Goal: Task Accomplishment & Management: Manage account settings

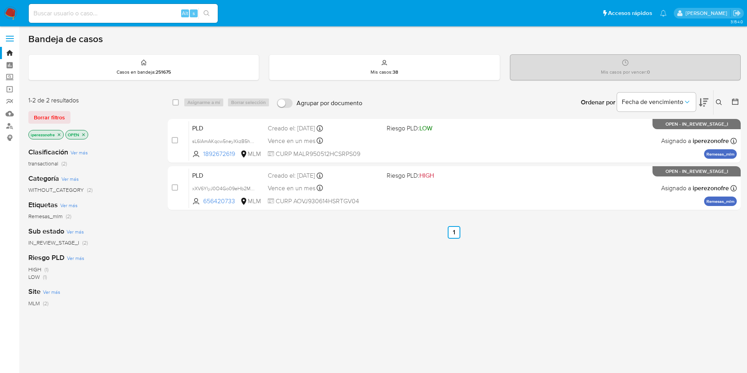
click at [304, 172] on div "Creado el: 12/07/2025 Creado el: 12/07/2025 02:07:22" at bounding box center [324, 175] width 113 height 9
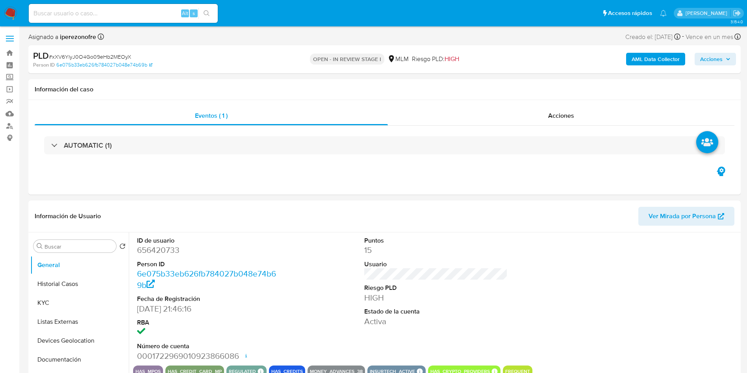
select select "10"
click at [76, 284] on button "Historial Casos" at bounding box center [76, 283] width 92 height 19
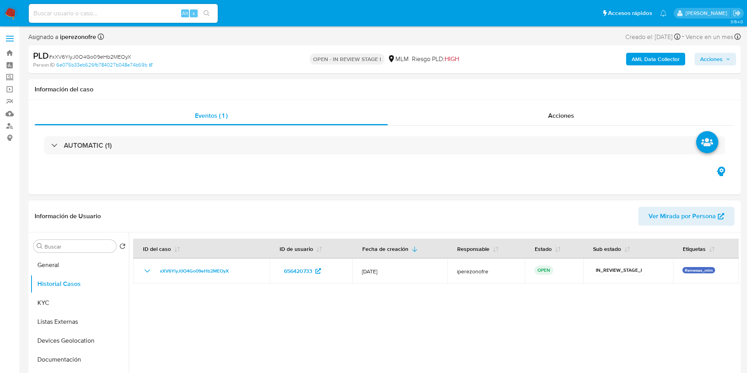
click at [122, 12] on input at bounding box center [123, 13] width 189 height 10
paste input "NLbjgu4tH935G9KPUQwwlvI8"
type input "NLbjgu4tH935G9KPUQwwlvI8"
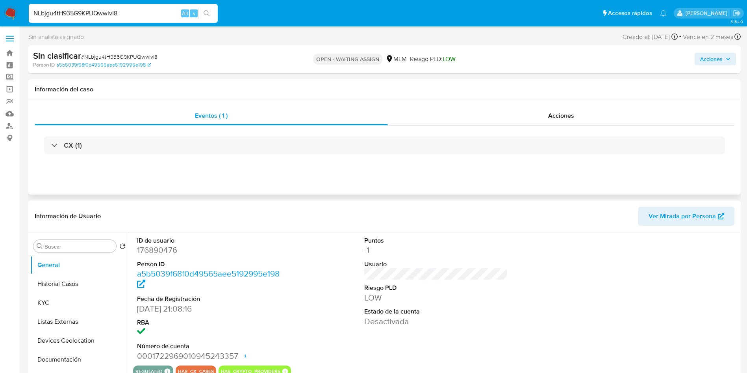
select select "10"
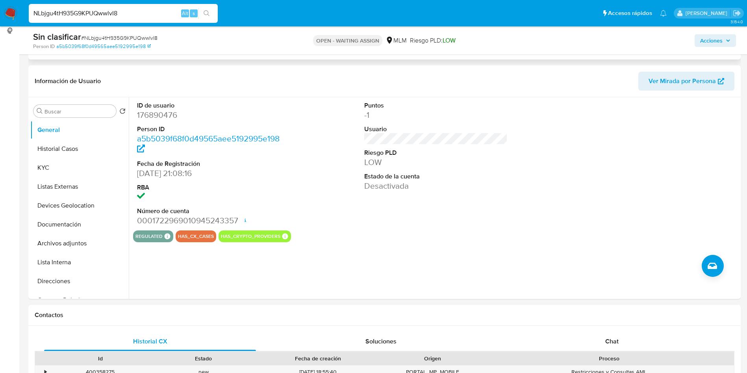
scroll to position [118, 0]
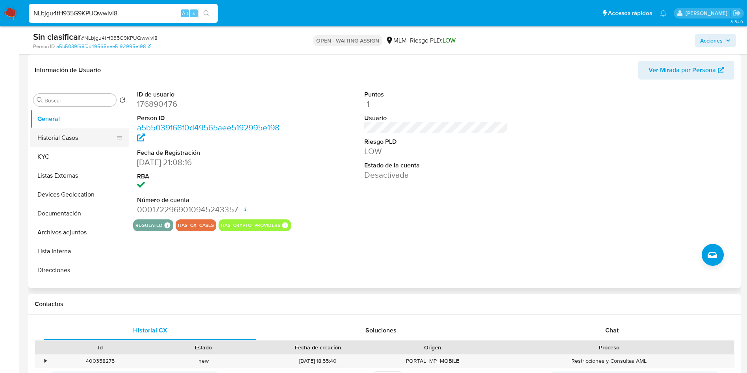
click at [57, 137] on button "Historial Casos" at bounding box center [76, 137] width 92 height 19
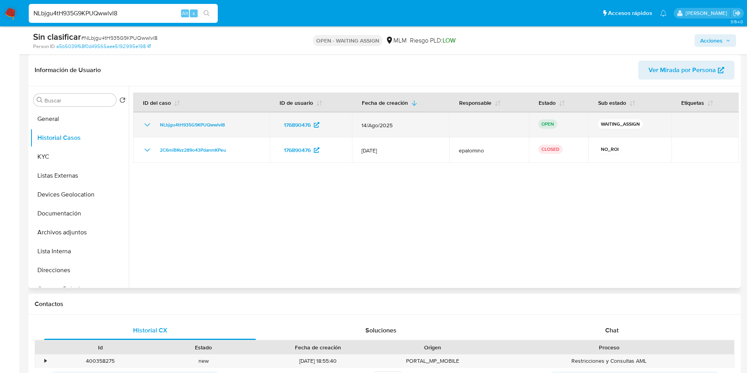
click at [198, 119] on td "NLbjgu4tH935G9KPUQwwlvI8" at bounding box center [201, 124] width 137 height 25
click at [170, 120] on span "NLbjgu4tH935G9KPUQwwlvI8" at bounding box center [192, 124] width 65 height 9
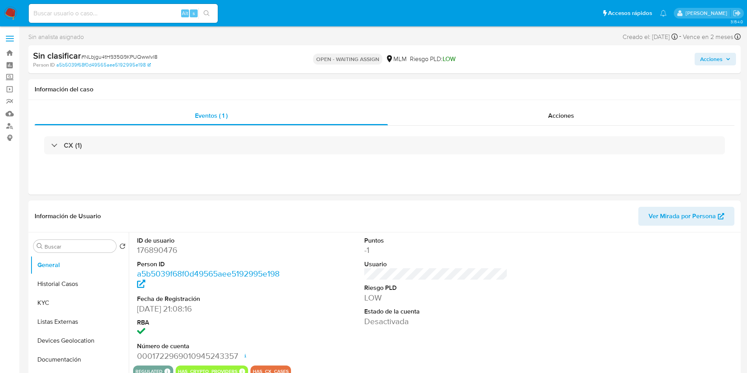
select select "10"
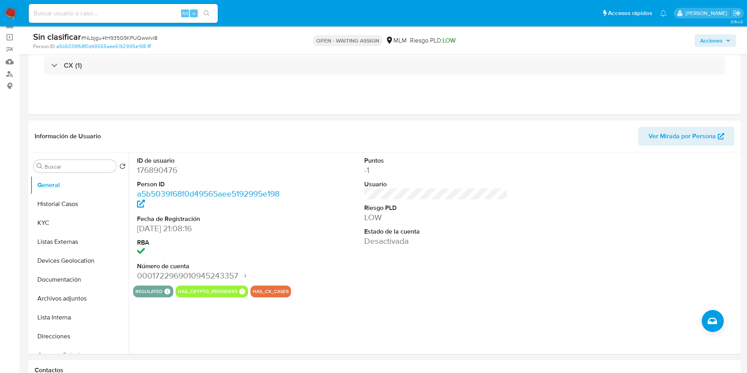
scroll to position [118, 0]
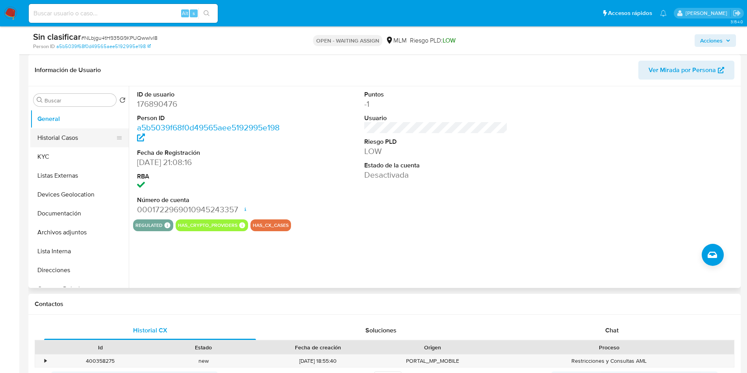
click at [69, 135] on button "Historial Casos" at bounding box center [76, 137] width 92 height 19
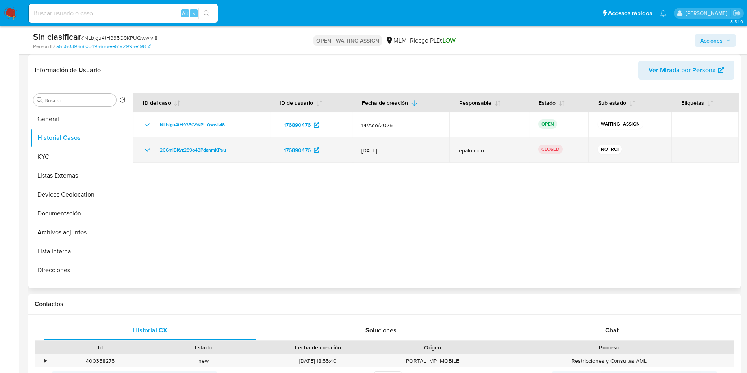
click at [151, 148] on icon "Mostrar/Ocultar" at bounding box center [147, 149] width 9 height 9
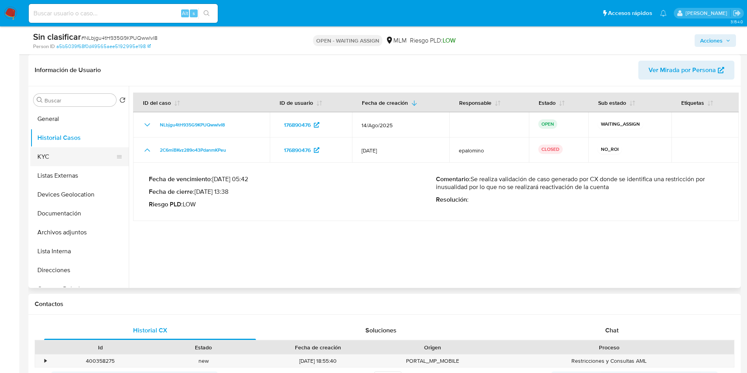
click at [63, 160] on button "KYC" at bounding box center [76, 156] width 92 height 19
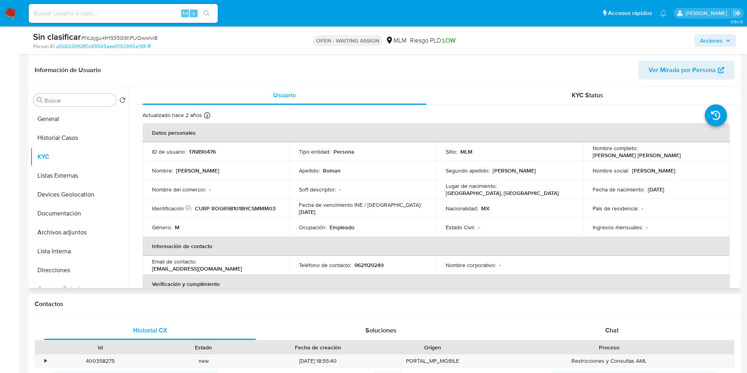
scroll to position [0, 0]
click at [66, 173] on button "Listas Externas" at bounding box center [76, 175] width 92 height 19
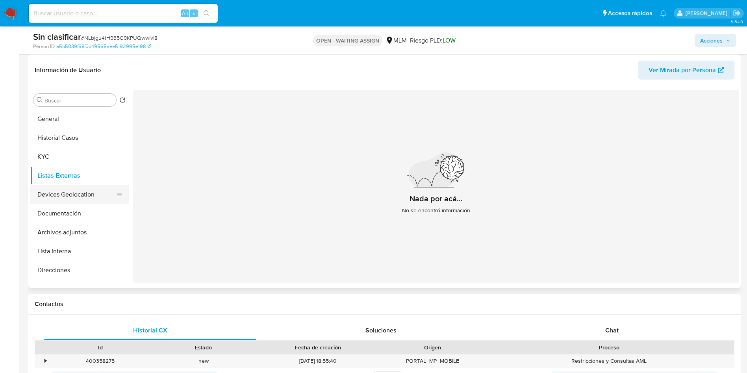
click at [81, 200] on button "Devices Geolocation" at bounding box center [76, 194] width 92 height 19
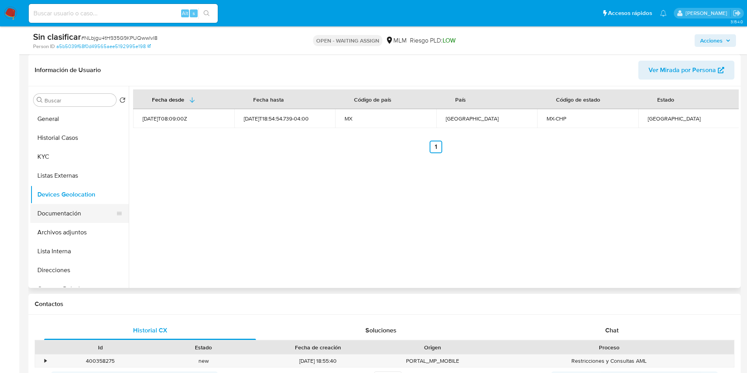
click at [78, 218] on button "Documentación" at bounding box center [76, 213] width 92 height 19
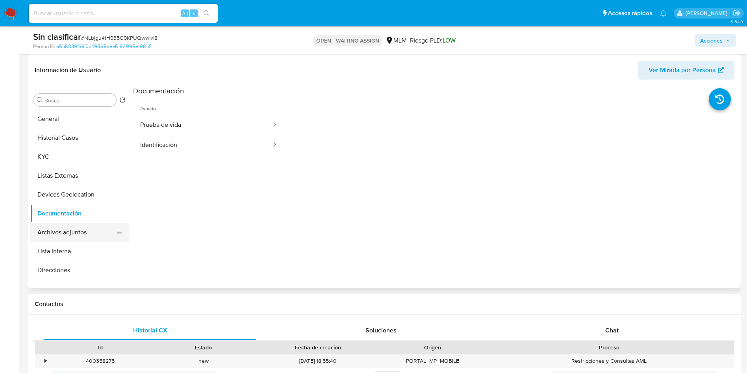
click at [71, 232] on button "Archivos adjuntos" at bounding box center [76, 232] width 92 height 19
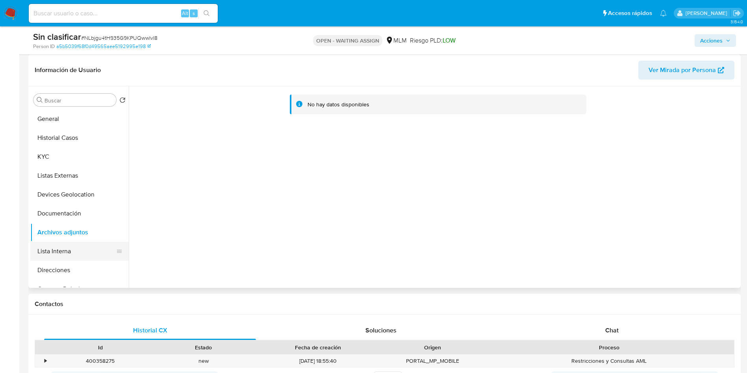
click at [63, 255] on button "Lista Interna" at bounding box center [76, 251] width 92 height 19
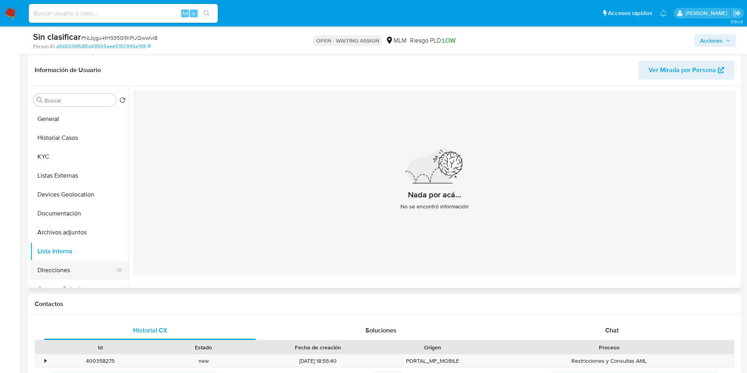
click at [66, 265] on button "Direcciones" at bounding box center [76, 270] width 92 height 19
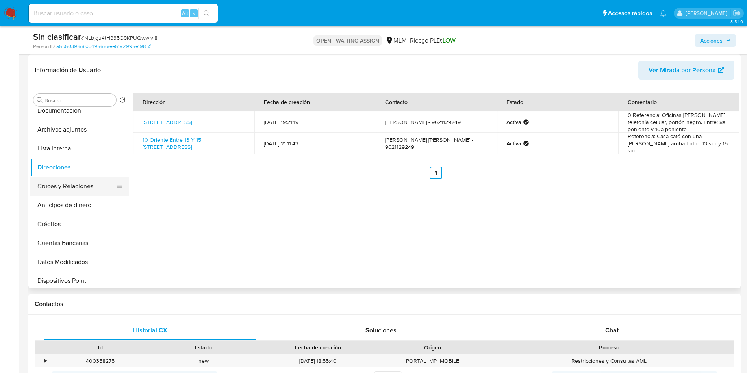
scroll to position [118, 0]
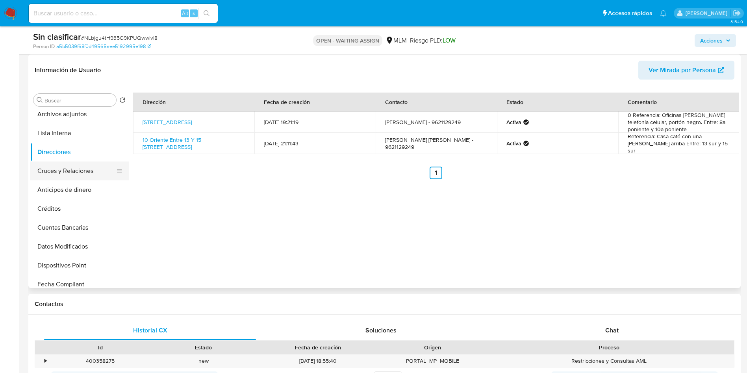
click at [62, 174] on button "Cruces y Relaciones" at bounding box center [76, 170] width 92 height 19
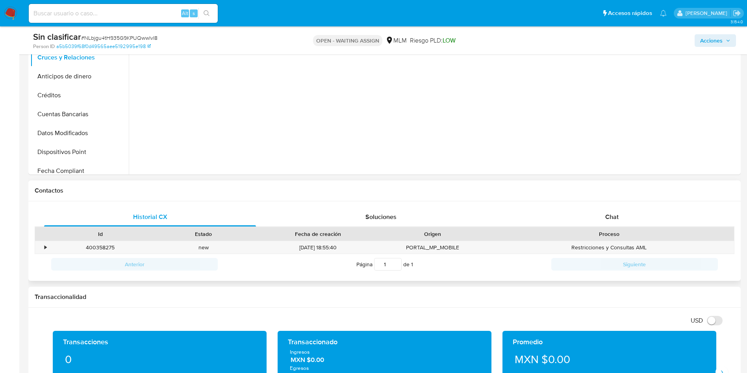
scroll to position [236, 0]
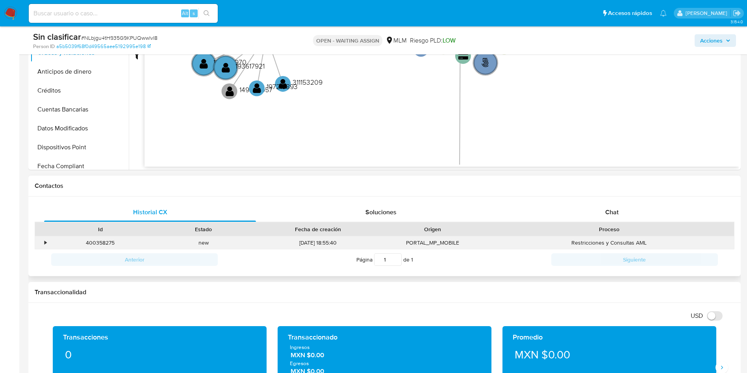
click at [43, 240] on div "•" at bounding box center [42, 242] width 14 height 13
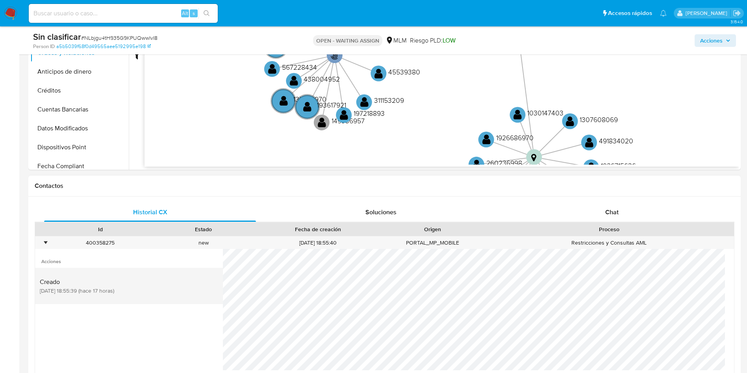
click at [81, 283] on span "Creado" at bounding box center [77, 282] width 74 height 8
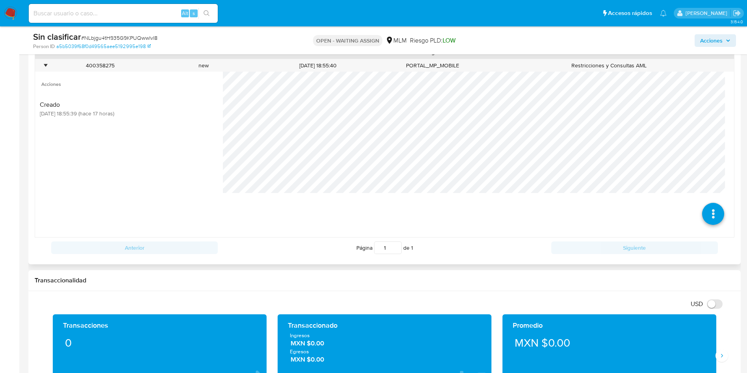
scroll to position [354, 0]
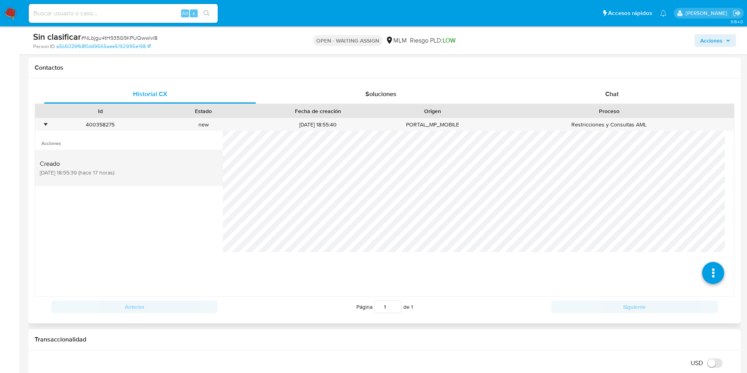
click at [55, 172] on span "14/08/2025 18:55:39 (hace 17 horas)" at bounding box center [77, 172] width 74 height 7
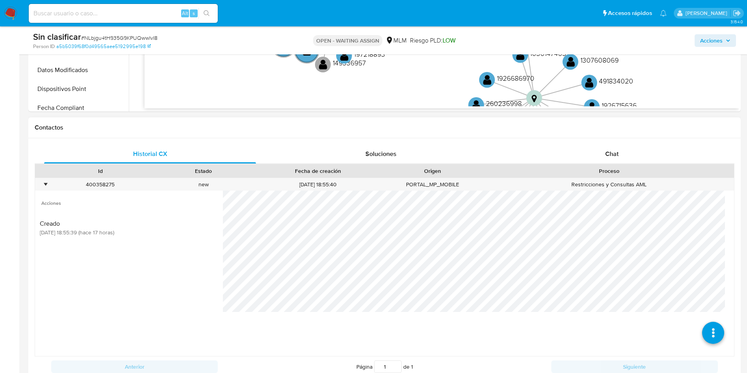
scroll to position [235, 0]
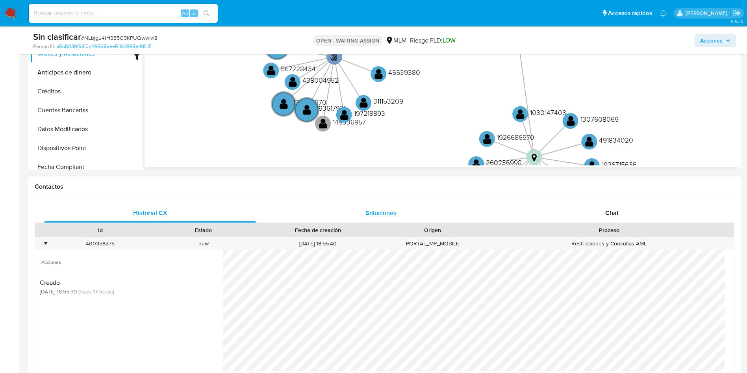
click at [375, 211] on span "Soluciones" at bounding box center [380, 212] width 31 height 9
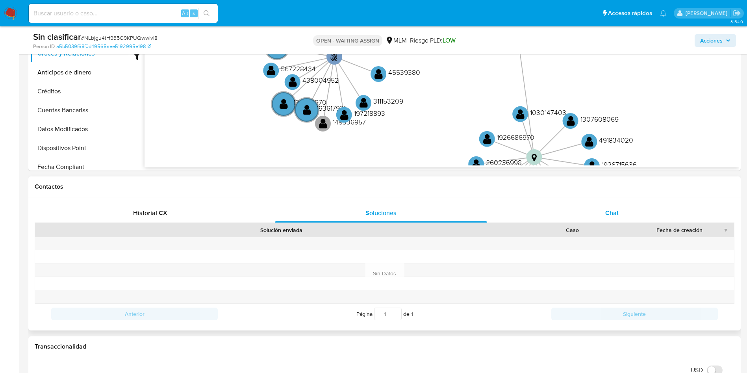
click at [609, 207] on div "Chat" at bounding box center [612, 213] width 212 height 19
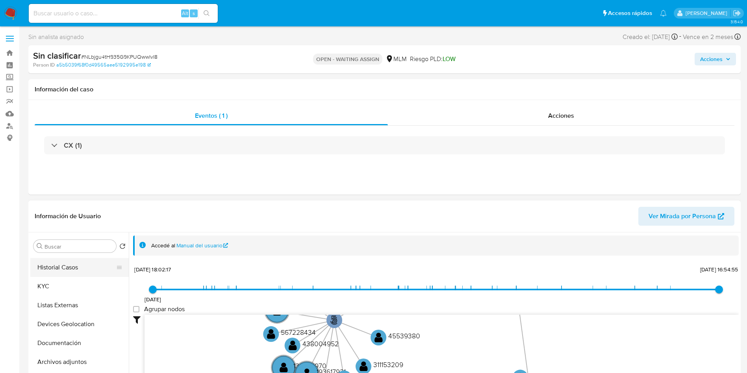
scroll to position [0, 0]
click at [74, 265] on button "General" at bounding box center [76, 265] width 92 height 19
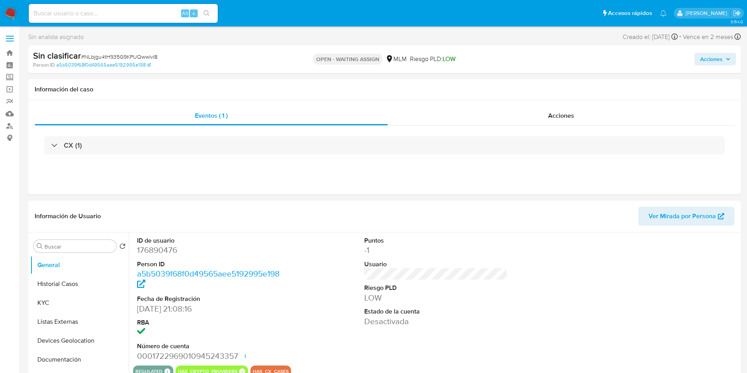
scroll to position [59, 0]
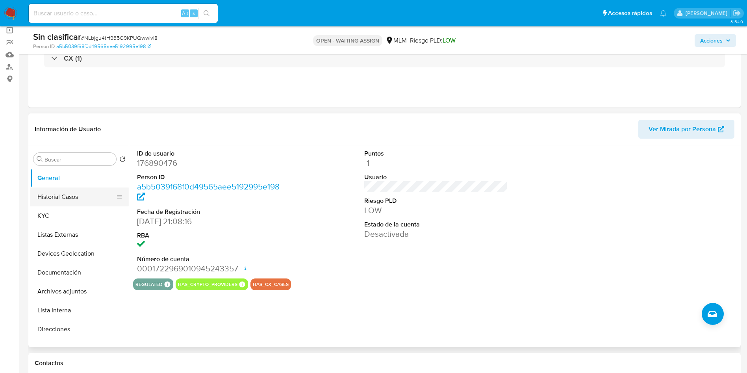
click at [69, 199] on button "Historial Casos" at bounding box center [76, 196] width 92 height 19
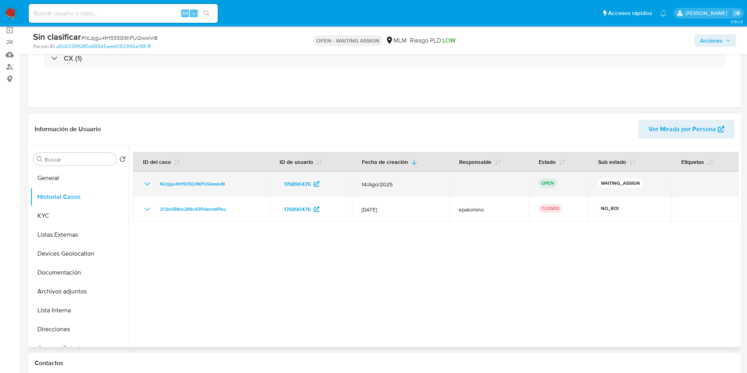
click at [146, 184] on icon "Mostrar/Ocultar" at bounding box center [147, 183] width 9 height 9
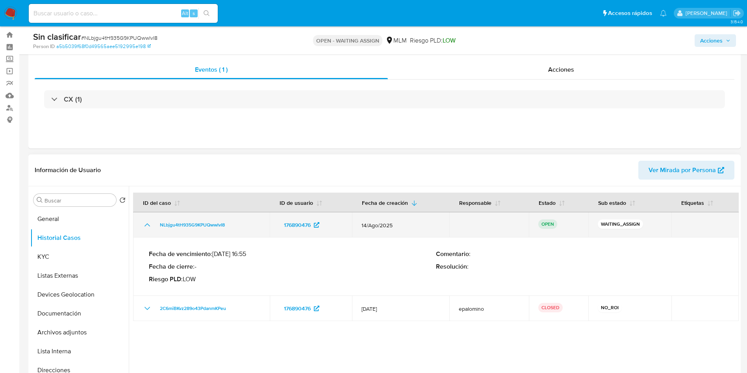
scroll to position [0, 0]
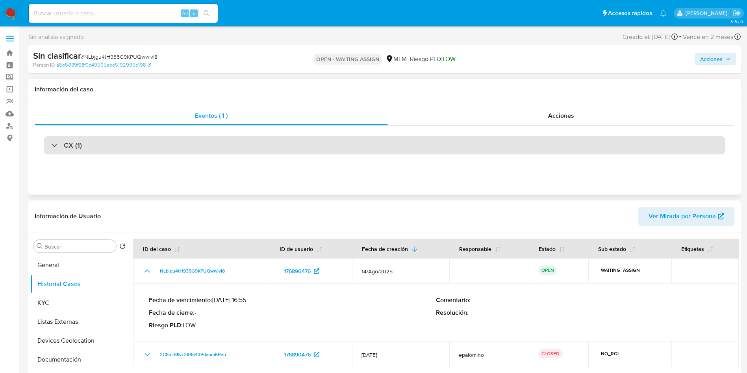
click at [55, 144] on div "CX (1)" at bounding box center [66, 145] width 31 height 9
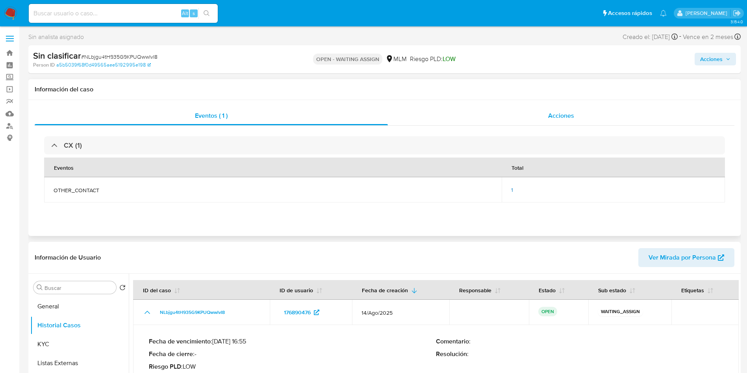
click at [559, 117] on span "Acciones" at bounding box center [561, 115] width 26 height 9
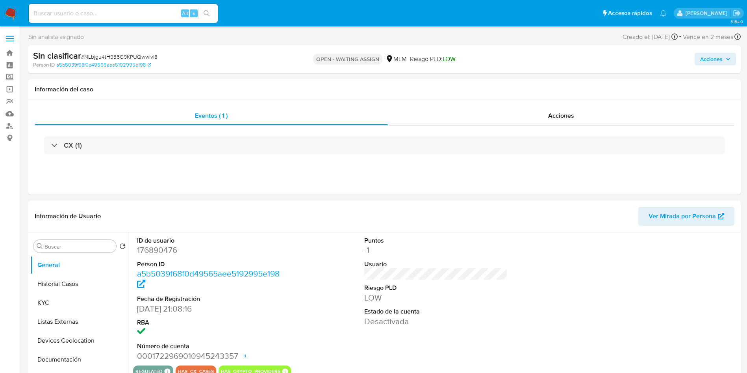
select select "10"
click at [10, 10] on img at bounding box center [10, 13] width 13 height 13
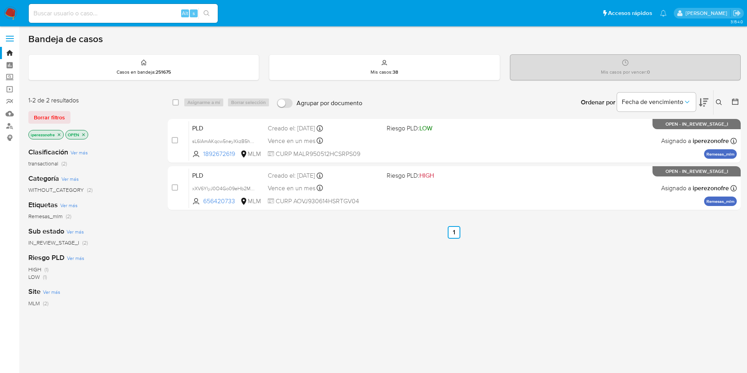
click at [718, 102] on icon at bounding box center [719, 102] width 6 height 6
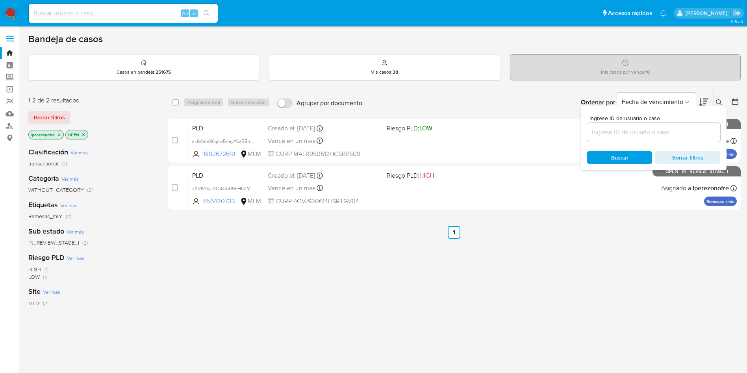
click at [650, 127] on input at bounding box center [653, 132] width 133 height 10
type input "screening generados."
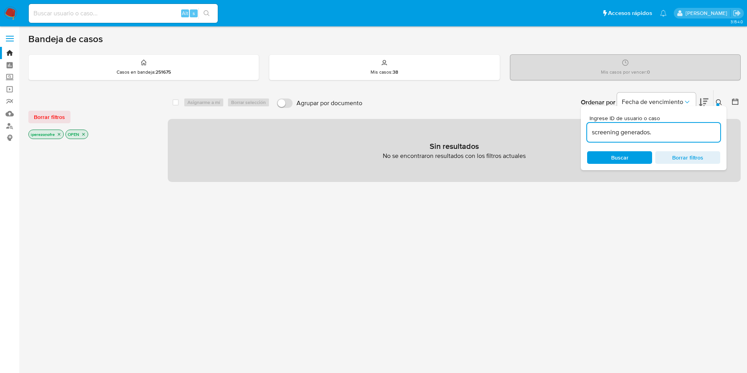
drag, startPoint x: 664, startPoint y: 131, endPoint x: 756, endPoint y: 156, distance: 94.6
click at [438, 132] on div "select-all-cases-checkbox Asignarme a mí Borrar selección Agrupar por documento…" at bounding box center [454, 136] width 573 height 92
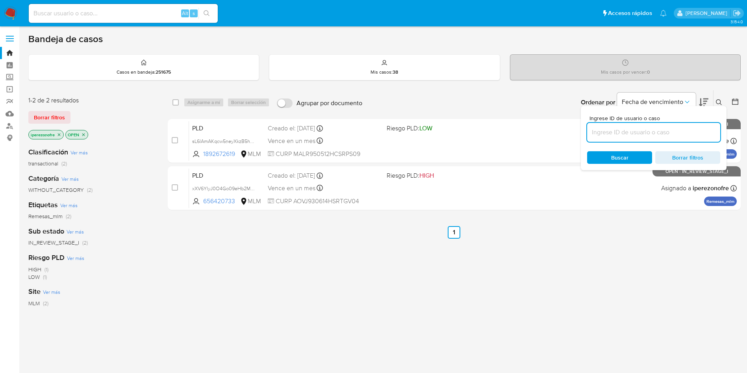
click at [59, 135] on icon "close-filter" at bounding box center [59, 134] width 5 height 5
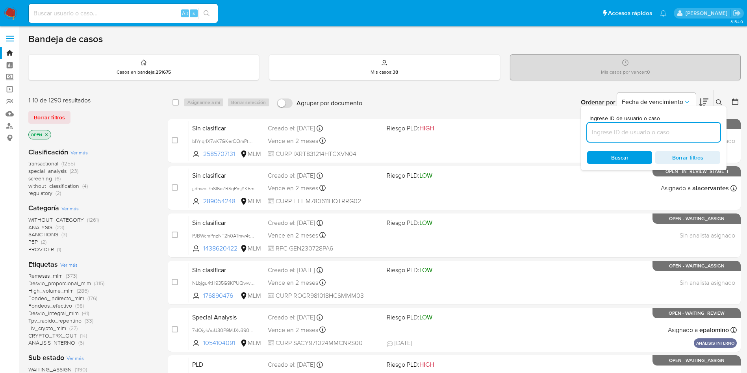
click at [47, 134] on icon "close-filter" at bounding box center [46, 134] width 3 height 3
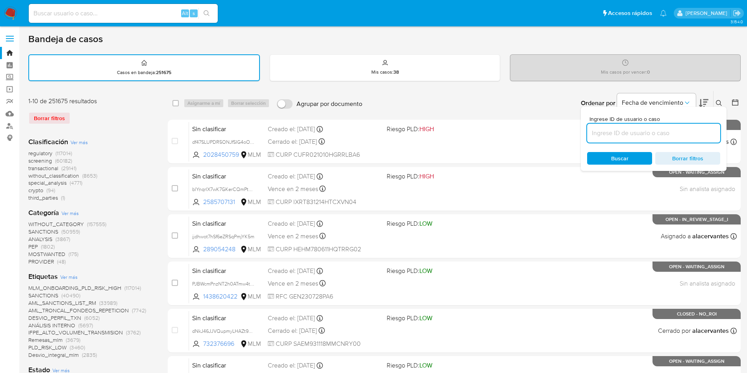
click at [652, 129] on input at bounding box center [653, 133] width 133 height 10
paste input "NLbjgu4tH935G9KPUQwwlvI8"
type input "NLbjgu4tH935G9KPUQwwlvI8"
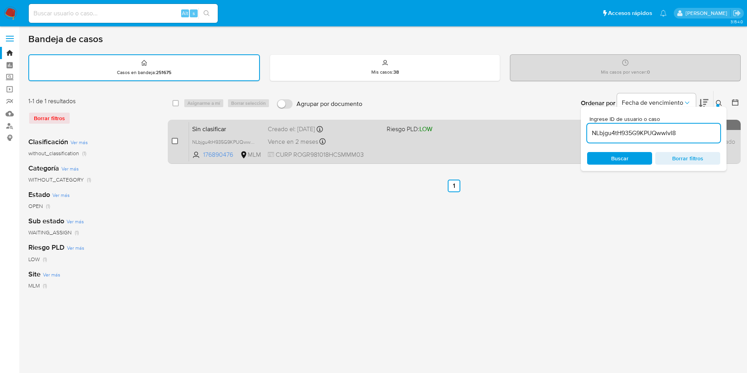
click at [174, 143] on input "checkbox" at bounding box center [175, 141] width 6 height 6
checkbox input "true"
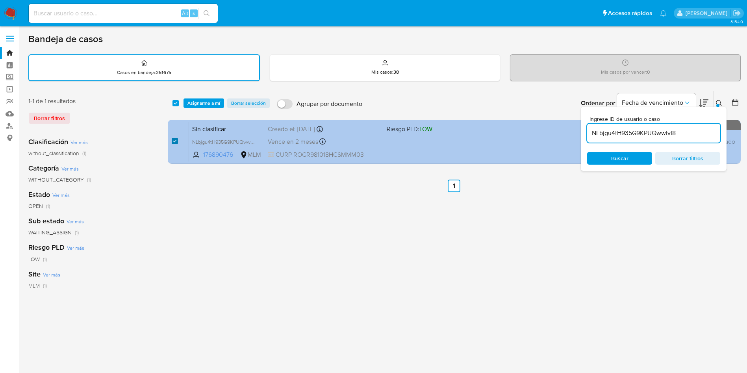
checkbox input "true"
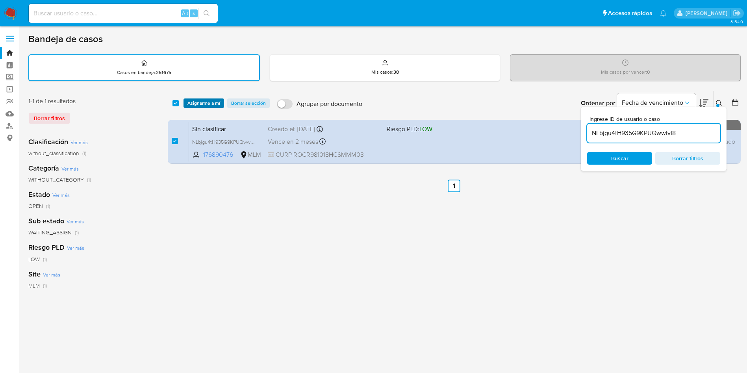
click at [199, 103] on span "Asignarme a mí" at bounding box center [203, 103] width 33 height 8
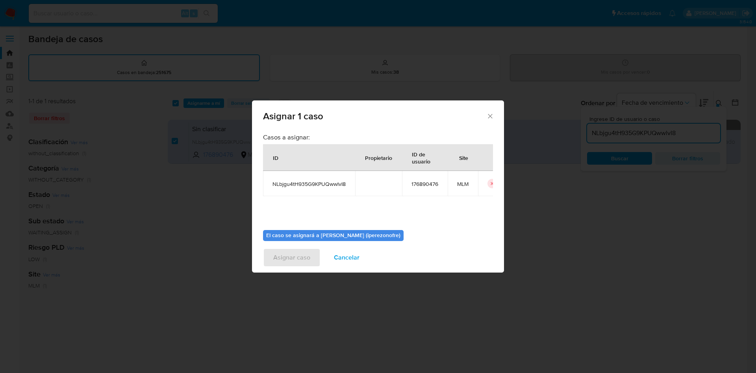
scroll to position [41, 0]
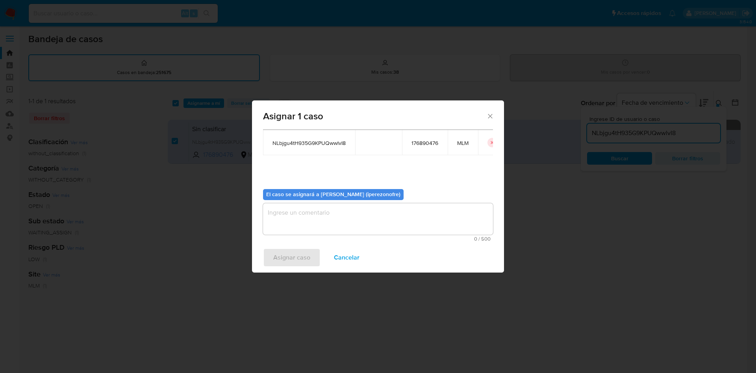
click at [433, 222] on textarea "assign-modal" at bounding box center [378, 218] width 230 height 31
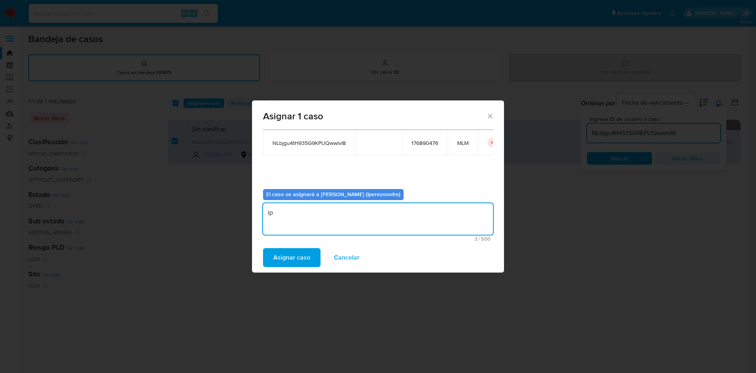
type textarea "i"
type textarea "IPO"
click at [273, 253] on span "Asignar caso" at bounding box center [291, 257] width 37 height 17
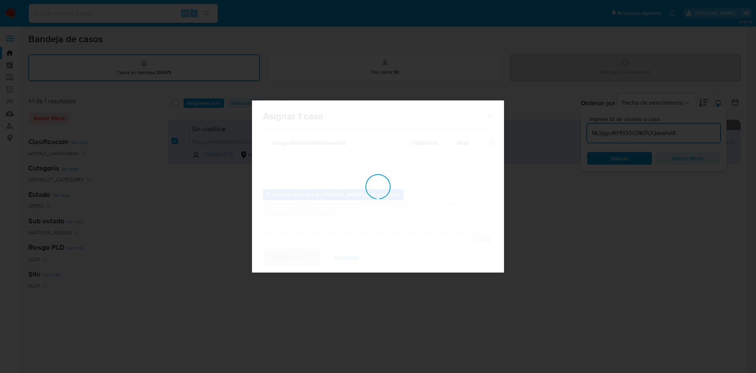
checkbox input "false"
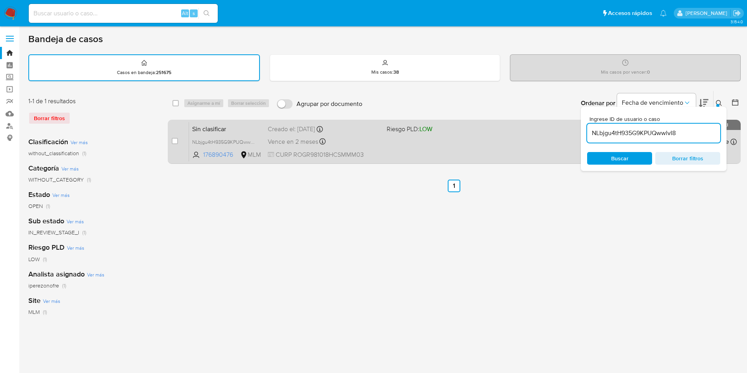
click at [366, 145] on div "Vence en 2 meses Vence el 13/10/2025 16:55:41" at bounding box center [324, 141] width 113 height 11
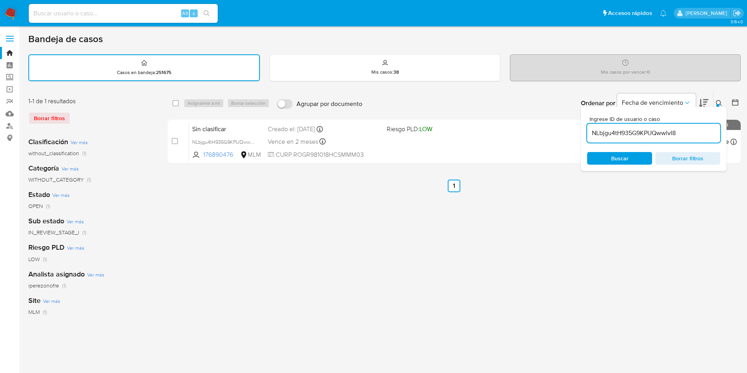
click at [693, 130] on input "NLbjgu4tH935G9KPUQwwlvI8" at bounding box center [653, 133] width 133 height 10
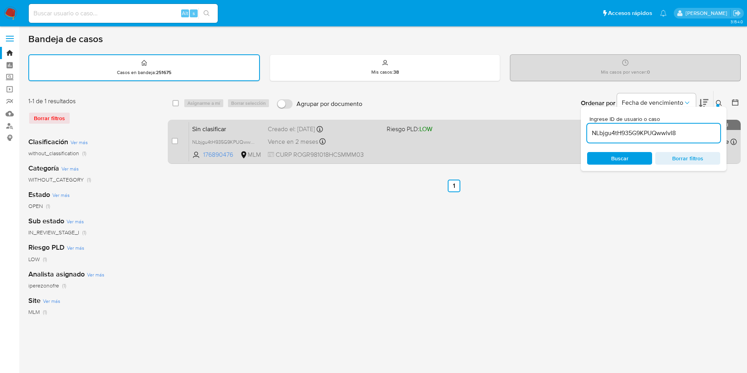
drag, startPoint x: 695, startPoint y: 131, endPoint x: 525, endPoint y: 131, distance: 170.1
click at [525, 131] on div "select-all-cases-checkbox Asignarme a mí Borrar selección Agrupar por documento…" at bounding box center [454, 129] width 573 height 76
click at [525, 130] on div "Sin clasificar NLbjgu4tH935G9KPUQwwlvI8 176890476 MLM Riesgo PLD: LOW Creado el…" at bounding box center [463, 142] width 548 height 40
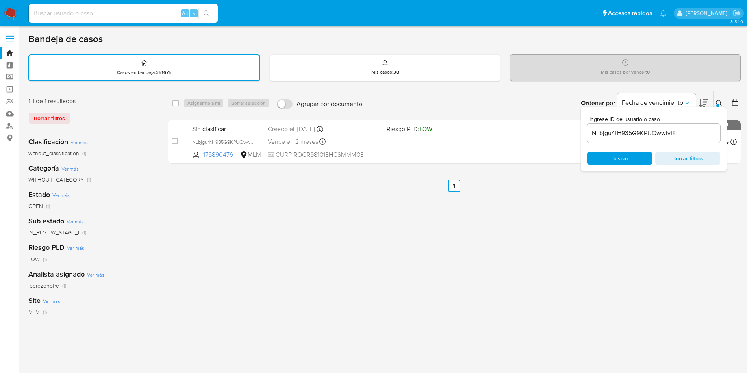
click at [632, 135] on input "NLbjgu4tH935G9KPUQwwlvI8" at bounding box center [653, 133] width 133 height 10
paste input "PJBWcmPnzNT2h0ATmw4tqLaE"
type input "PJBWcmPnzNT2h0ATmw4tqLaE"
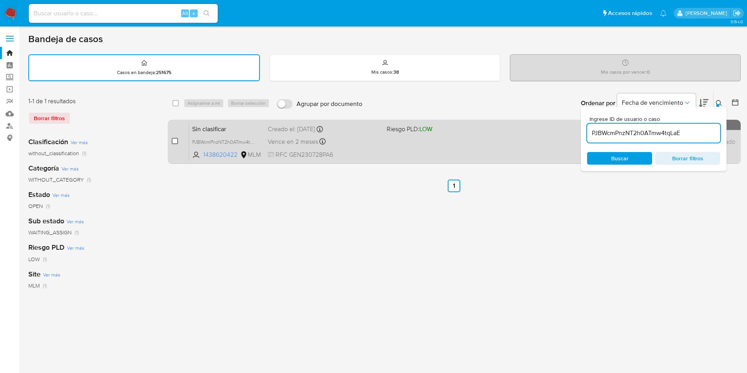
click at [174, 143] on input "checkbox" at bounding box center [175, 141] width 6 height 6
checkbox input "true"
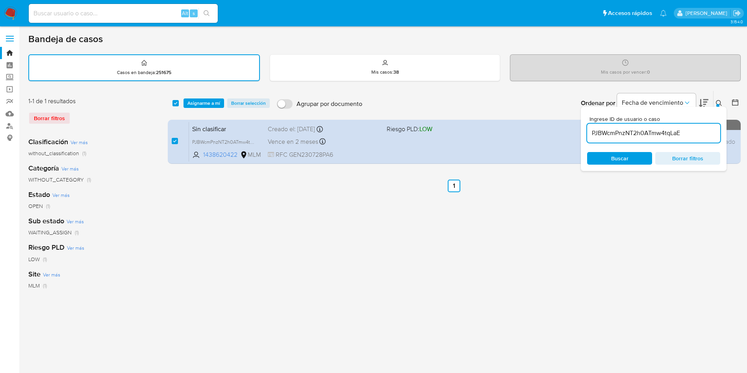
click at [192, 102] on span "Asignarme a mí" at bounding box center [203, 103] width 33 height 8
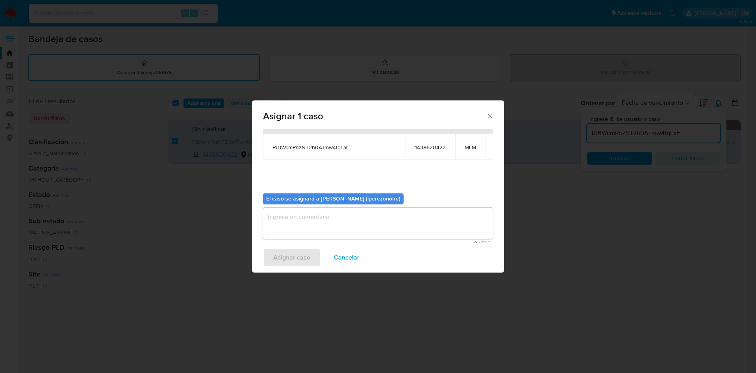
scroll to position [50, 0]
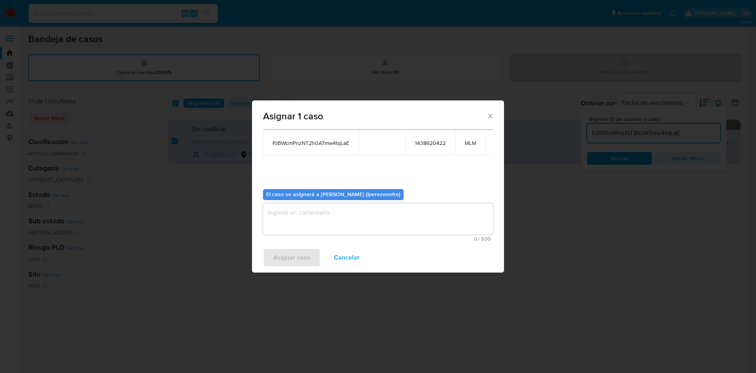
click at [393, 209] on textarea "assign-modal" at bounding box center [378, 218] width 230 height 31
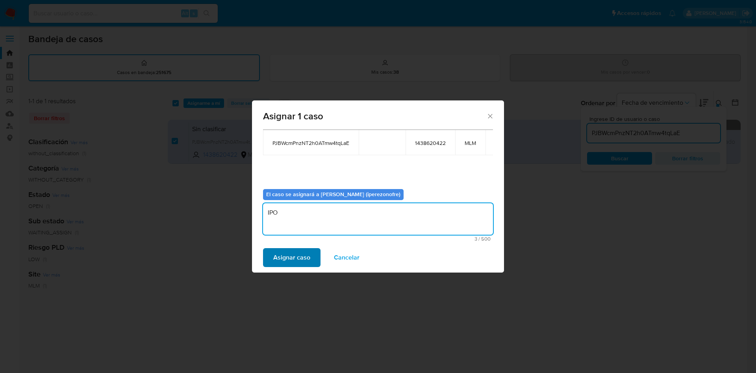
type textarea "IPO"
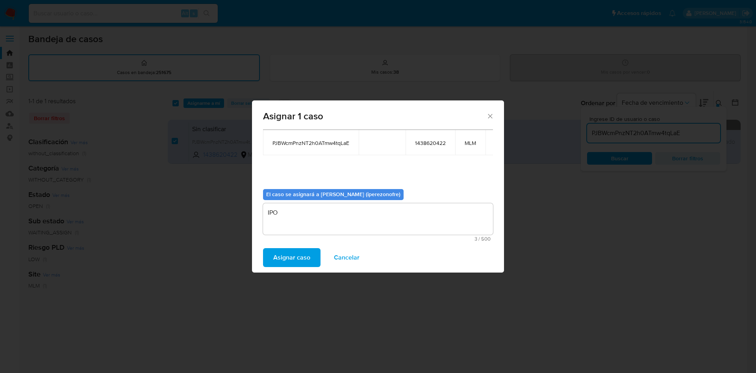
click at [278, 256] on span "Asignar caso" at bounding box center [291, 257] width 37 height 17
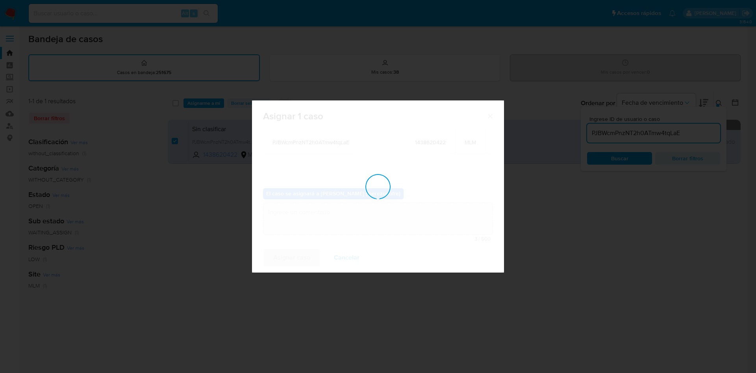
checkbox input "false"
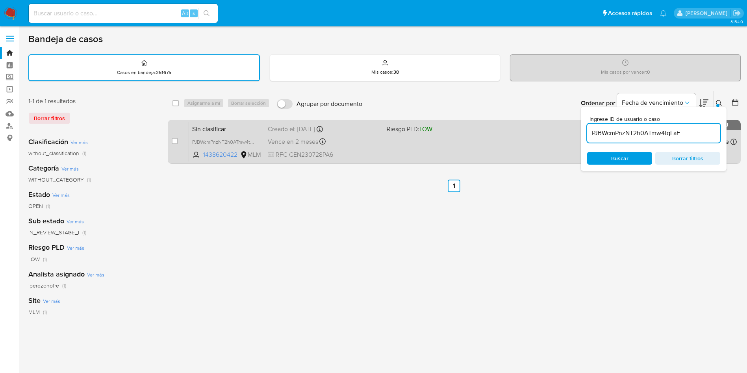
click at [401, 142] on div "Sin clasificar PJBWcmPnzNT2h0ATmw4tqLaE 1438620422 MLM Riesgo PLD: LOW Creado e…" at bounding box center [463, 142] width 548 height 40
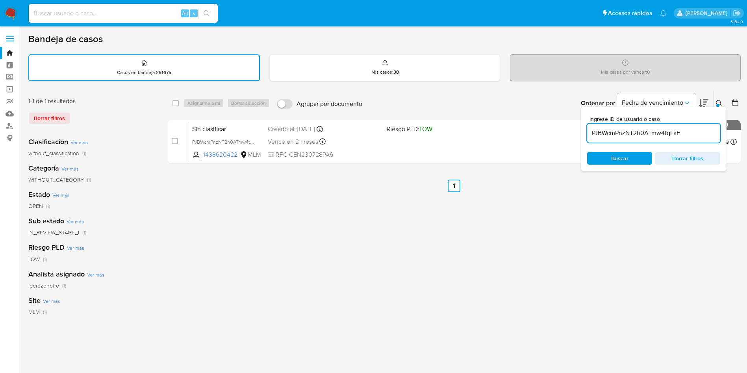
click at [654, 135] on input "PJBWcmPnzNT2h0ATmw4tqLaE" at bounding box center [653, 133] width 133 height 10
paste input "blYnqrlX7wK7GKerCQmPtQQp"
type input "blYnqrlX7wK7GKerCQmPtQQp"
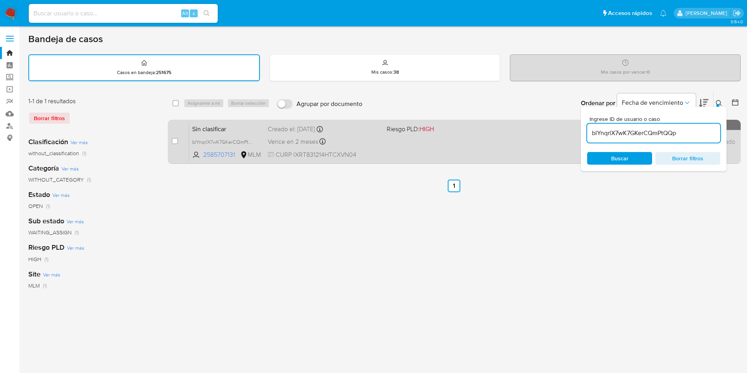
click at [309, 146] on div "Vence en 2 meses Vence el 13/10/2025 22:32:43" at bounding box center [324, 141] width 113 height 11
click at [174, 140] on input "checkbox" at bounding box center [175, 141] width 6 height 6
checkbox input "true"
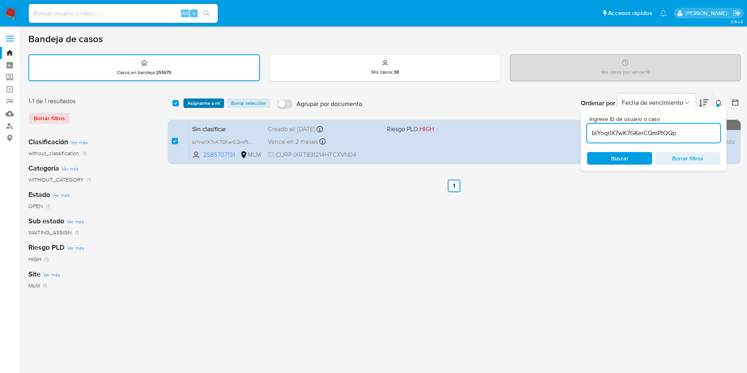
click at [204, 102] on span "Asignarme a mí" at bounding box center [203, 103] width 33 height 8
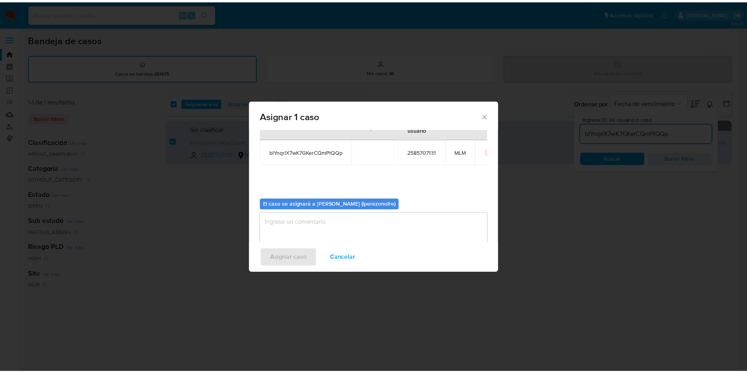
scroll to position [41, 0]
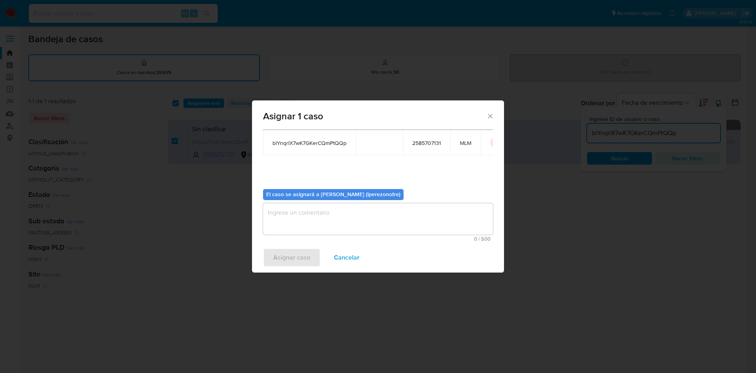
click at [370, 217] on textarea "assign-modal" at bounding box center [378, 218] width 230 height 31
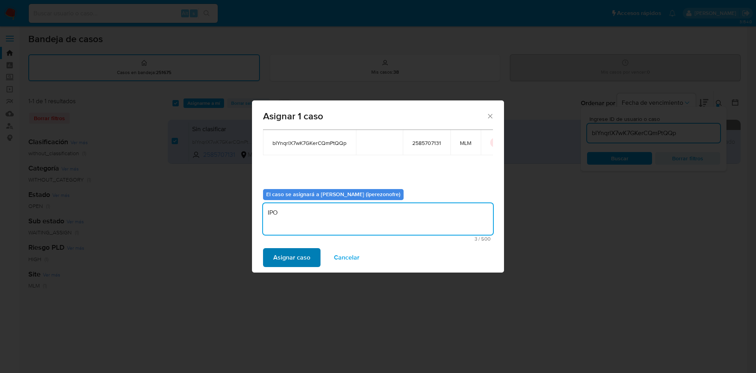
type textarea "IPO"
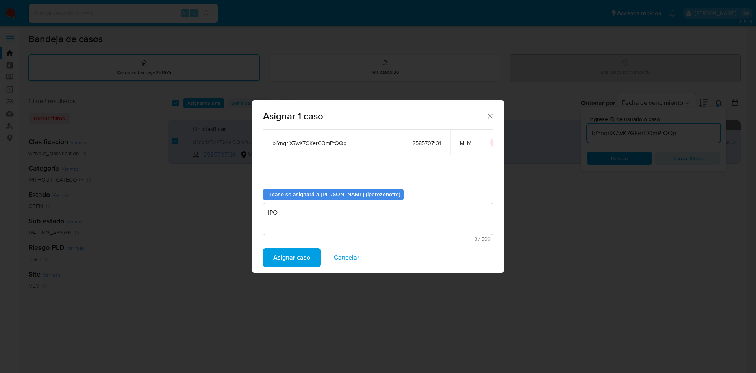
click at [279, 259] on span "Asignar caso" at bounding box center [291, 257] width 37 height 17
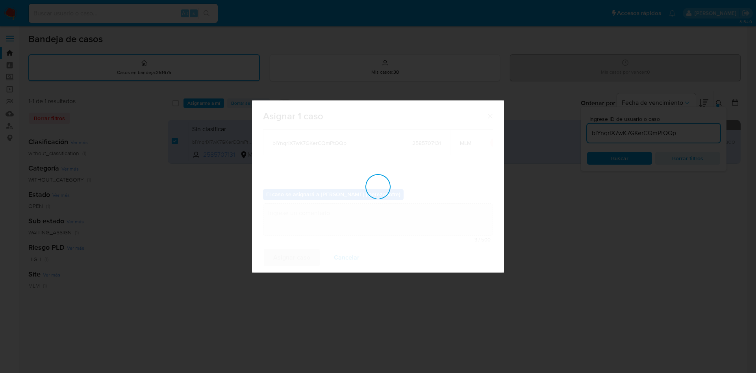
checkbox input "false"
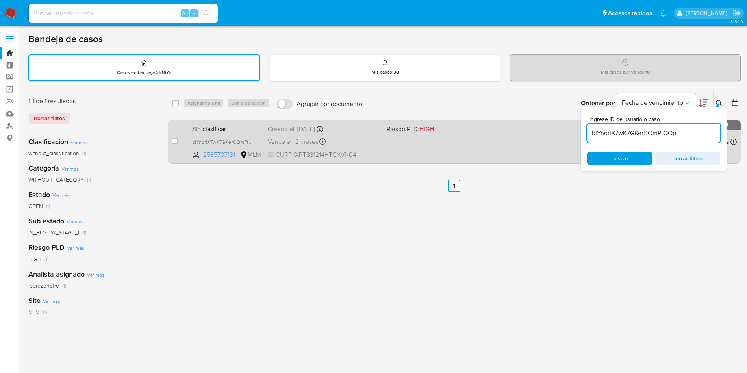
click at [291, 149] on div "Sin clasificar blYnqrlX7wK7GKerCQmPtQQp 2585707131 MLM Riesgo PLD: HIGH Creado …" at bounding box center [463, 142] width 548 height 40
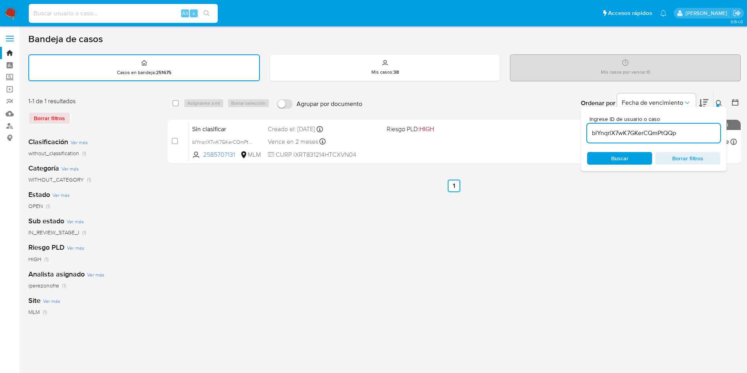
click at [98, 13] on input at bounding box center [123, 13] width 189 height 10
paste input "765361934"
type input "765361934"
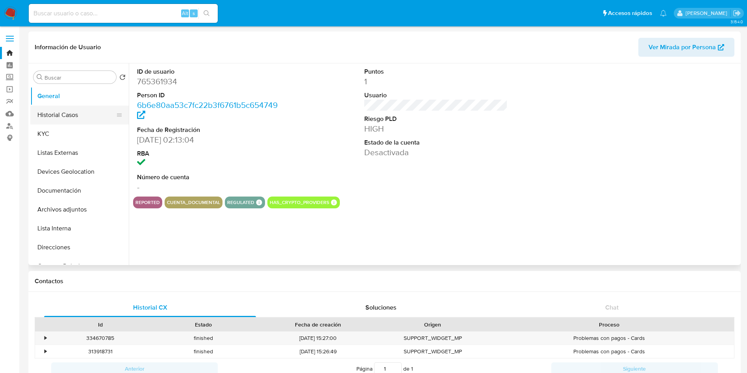
select select "10"
click at [83, 111] on button "Historial Casos" at bounding box center [76, 115] width 92 height 19
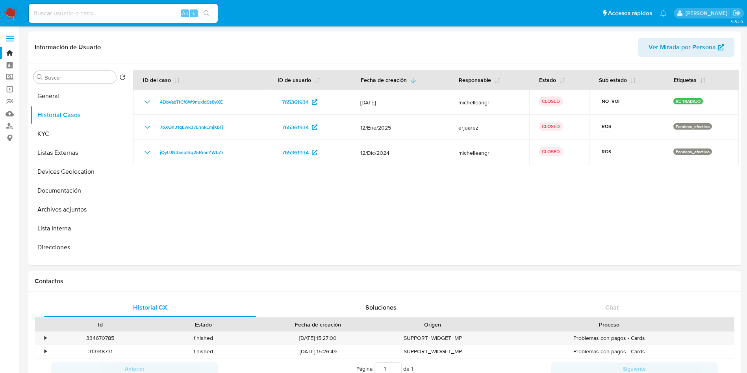
click at [9, 14] on img at bounding box center [10, 13] width 13 height 13
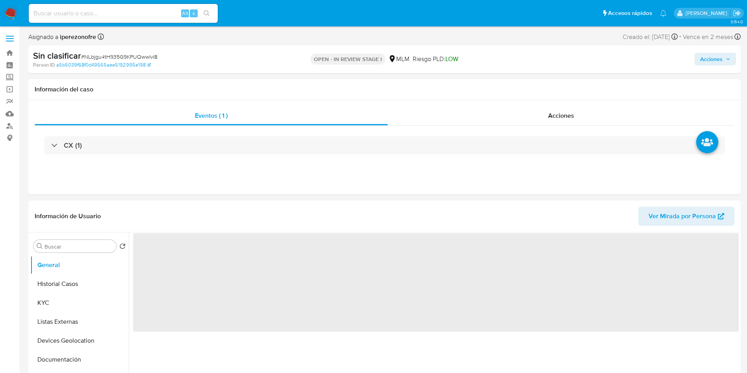
select select "10"
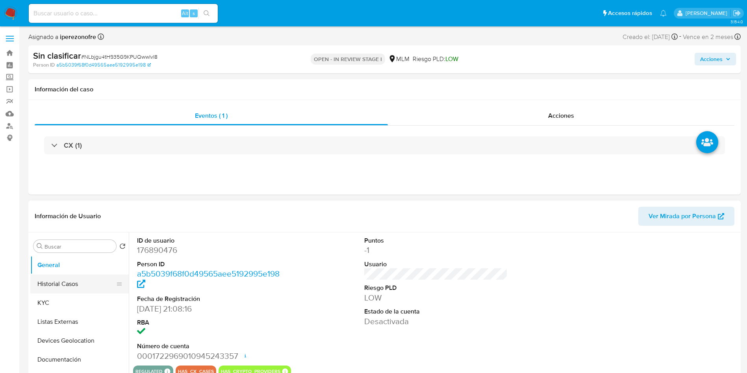
click at [81, 279] on button "Historial Casos" at bounding box center [76, 283] width 92 height 19
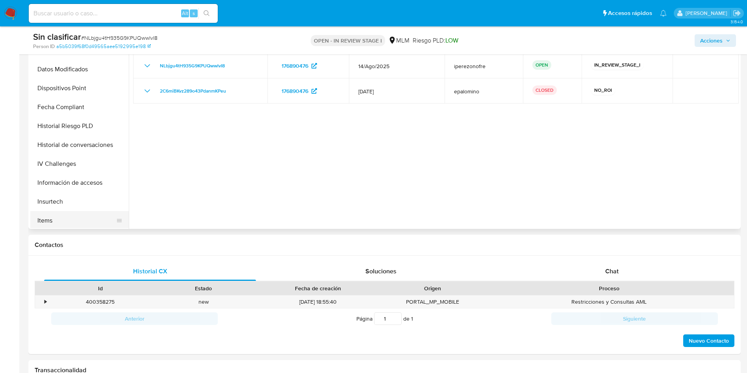
scroll to position [333, 0]
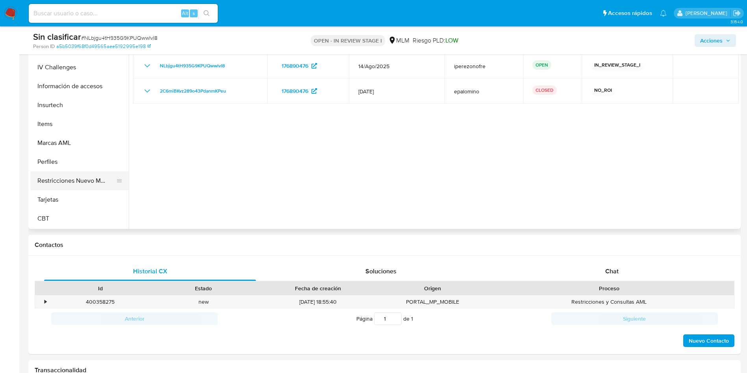
click at [71, 176] on button "Restricciones Nuevo Mundo" at bounding box center [76, 180] width 92 height 19
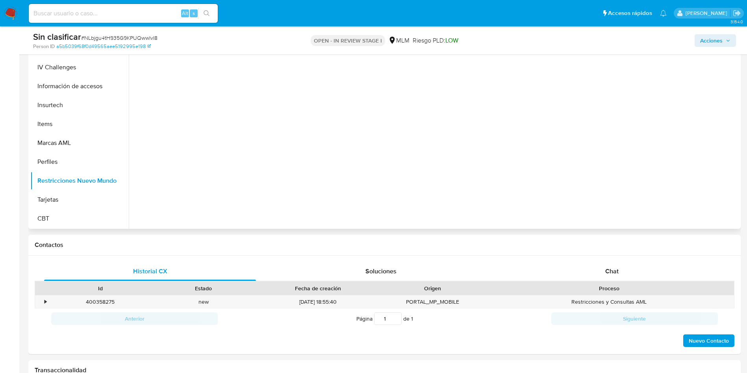
scroll to position [59, 0]
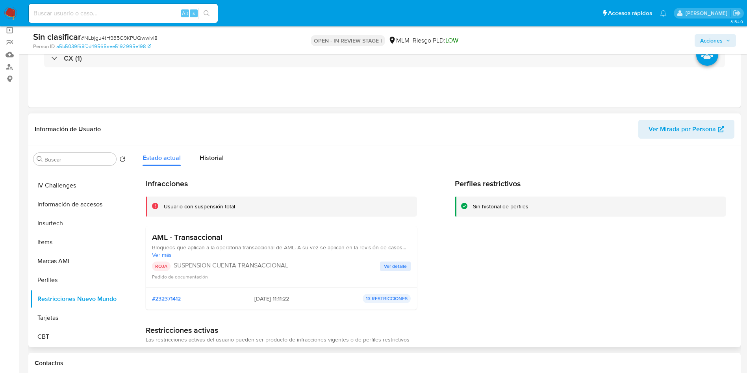
click at [394, 267] on span "Ver detalle" at bounding box center [395, 266] width 23 height 8
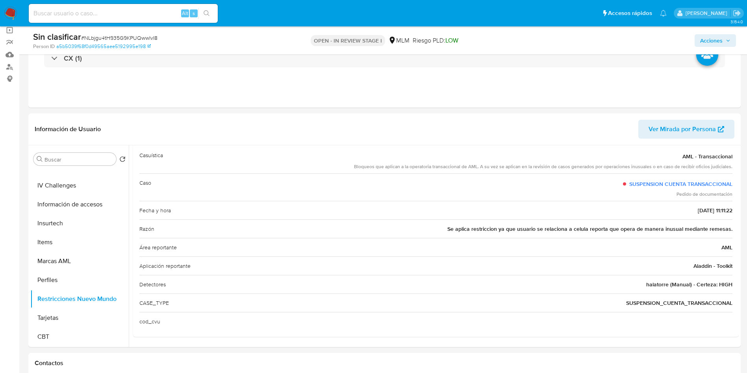
click at [194, 43] on div "Person ID a5b5039f68f0d49565aee5192995e198" at bounding box center [149, 46] width 232 height 7
click at [730, 34] on button "Acciones" at bounding box center [715, 40] width 41 height 13
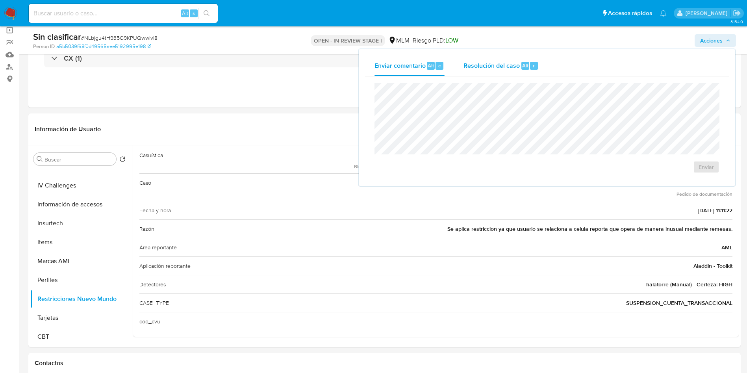
click at [494, 61] on span "Resolución del caso" at bounding box center [491, 65] width 56 height 9
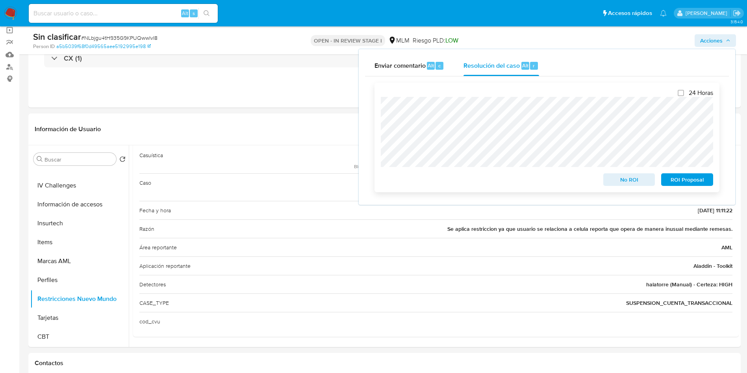
click at [626, 182] on span "No ROI" at bounding box center [629, 179] width 41 height 11
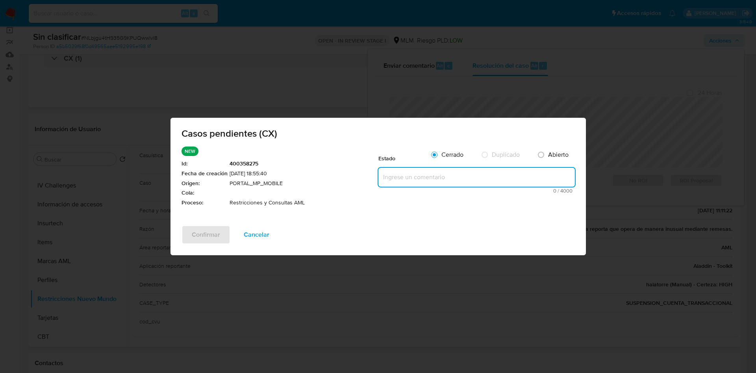
click at [416, 174] on textarea at bounding box center [476, 177] width 196 height 19
paste textarea "Se realiza validación de caso generado por CX en el que se identifica restricci…"
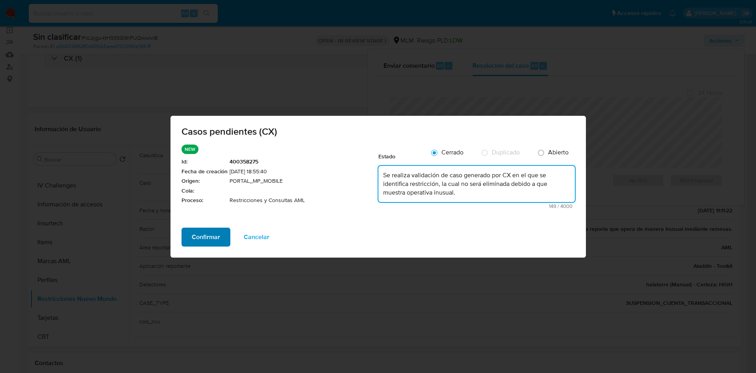
type textarea "Se realiza validación de caso generado por CX en el que se identifica restricci…"
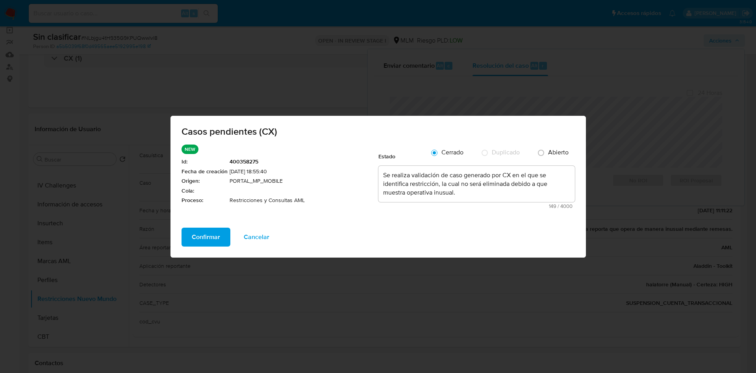
click at [205, 241] on span "Confirmar" at bounding box center [206, 236] width 28 height 17
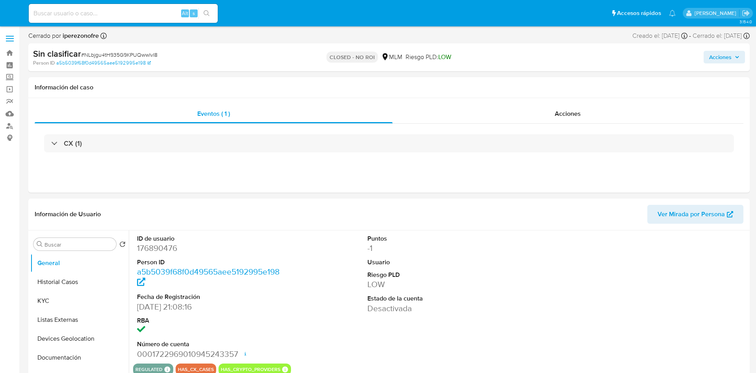
select select "10"
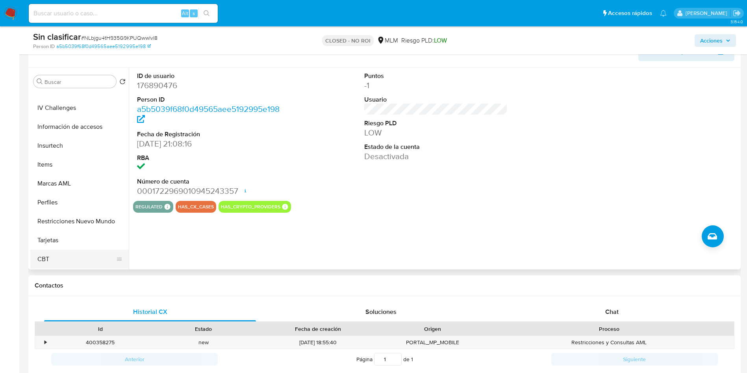
scroll to position [236, 0]
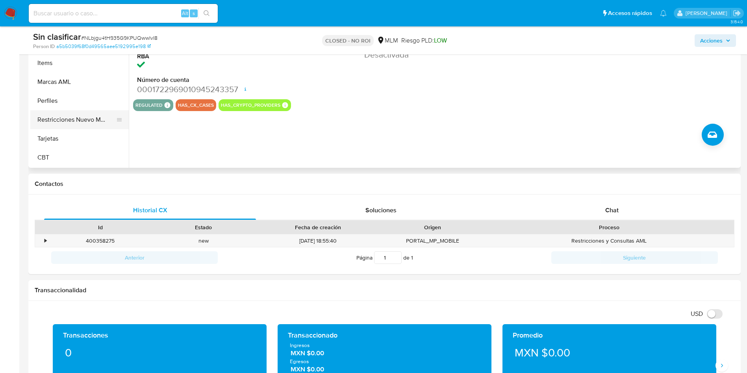
click at [79, 124] on button "Restricciones Nuevo Mundo" at bounding box center [76, 119] width 92 height 19
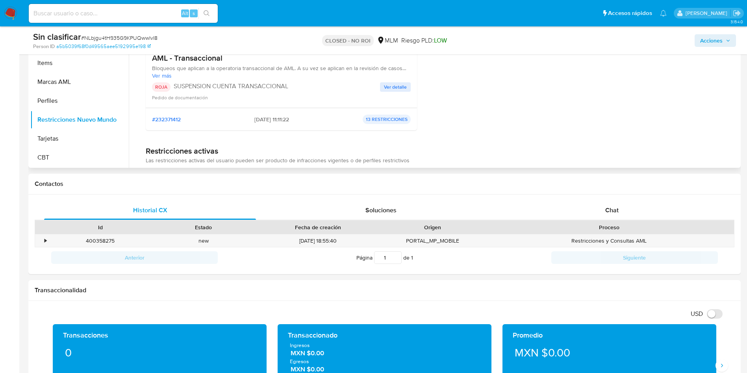
click at [396, 82] on div "AML - Transaccional Bloqueos que aplican a la operatoria transaccional de AML. …" at bounding box center [281, 77] width 259 height 48
click at [394, 88] on span "Ver detalle" at bounding box center [395, 87] width 23 height 8
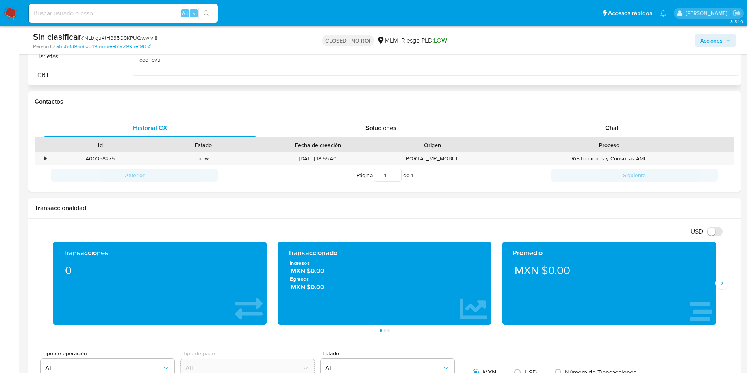
scroll to position [413, 0]
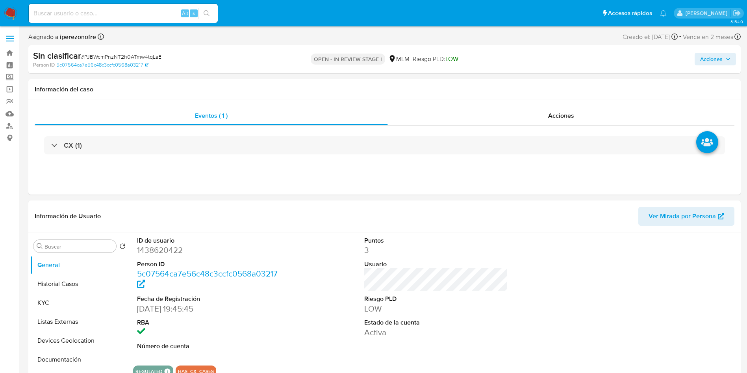
select select "10"
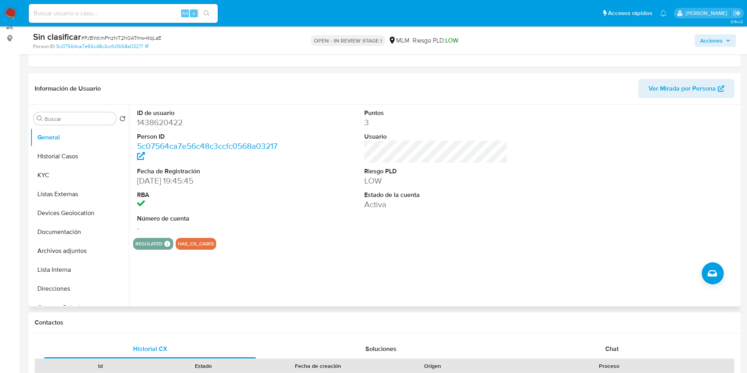
scroll to position [118, 0]
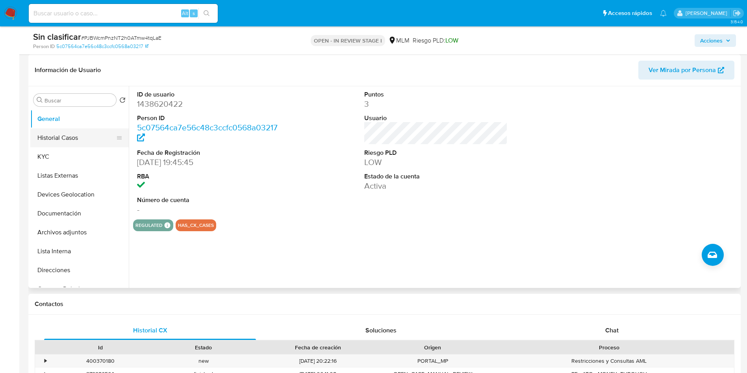
click at [44, 142] on button "Historial Casos" at bounding box center [76, 137] width 92 height 19
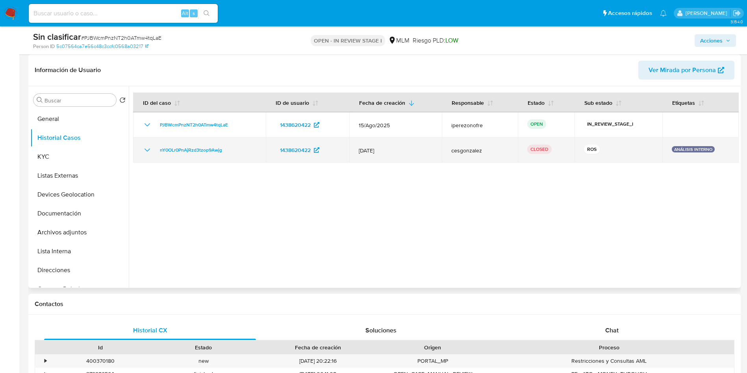
click at [146, 147] on icon "Mostrar/Ocultar" at bounding box center [147, 149] width 9 height 9
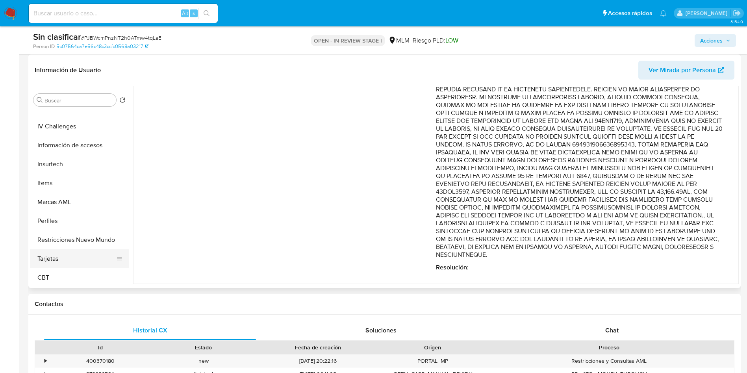
scroll to position [177, 0]
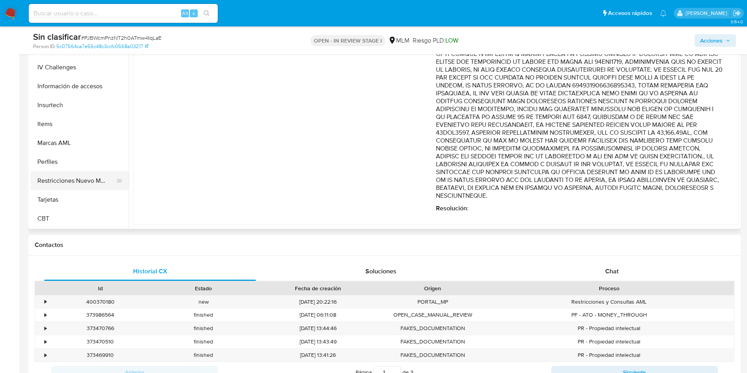
click at [65, 187] on button "Restricciones Nuevo Mundo" at bounding box center [76, 180] width 92 height 19
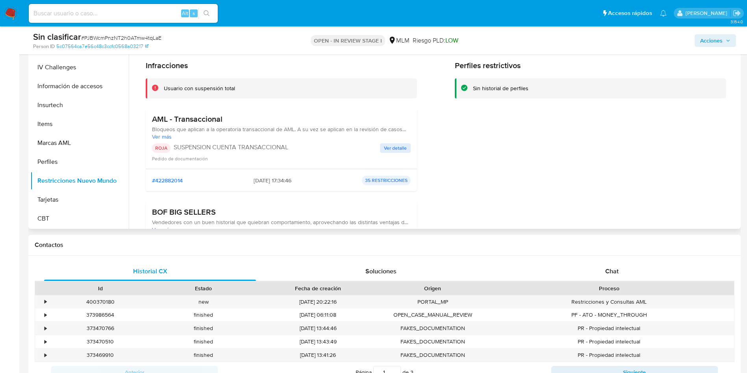
click at [393, 144] on span "Ver detalle" at bounding box center [395, 148] width 23 height 8
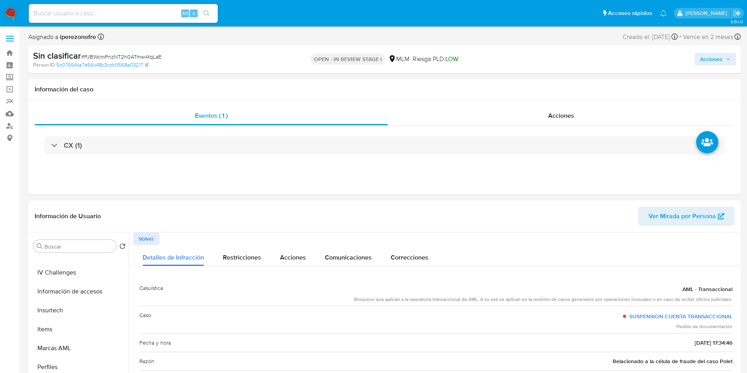
click at [728, 60] on icon "button" at bounding box center [728, 59] width 5 height 5
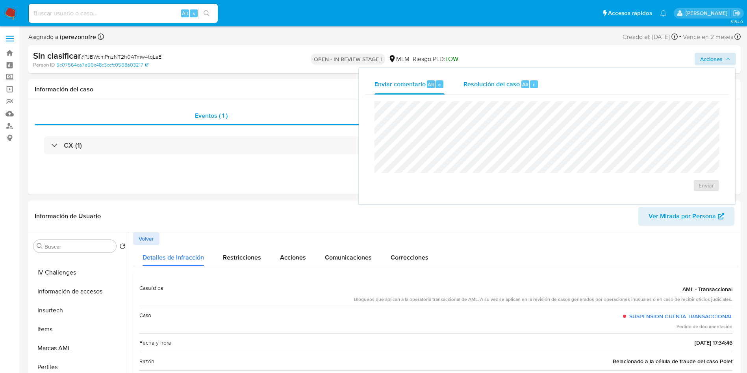
click at [496, 76] on div "Resolución del caso Alt r" at bounding box center [500, 84] width 75 height 20
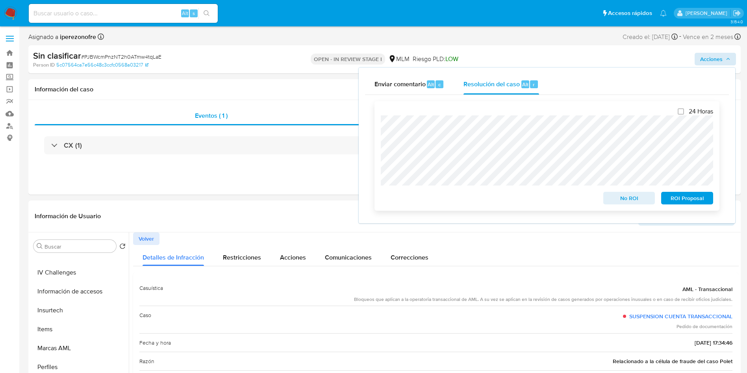
click at [622, 201] on span "No ROI" at bounding box center [629, 198] width 41 height 11
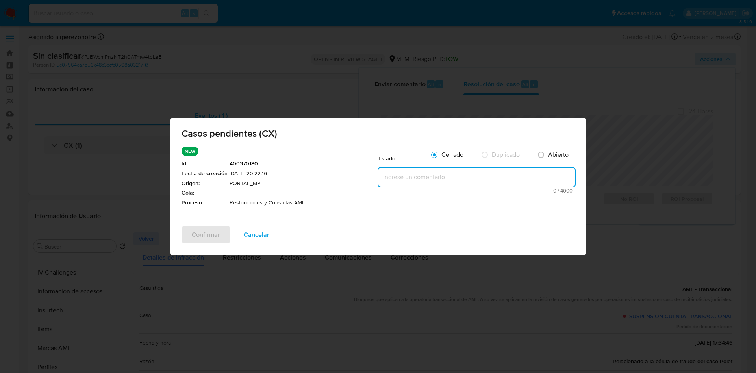
click at [445, 177] on textarea at bounding box center [476, 177] width 196 height 19
paste textarea "Se realiza validación de caso generado por CX en el que se identifica restricci…"
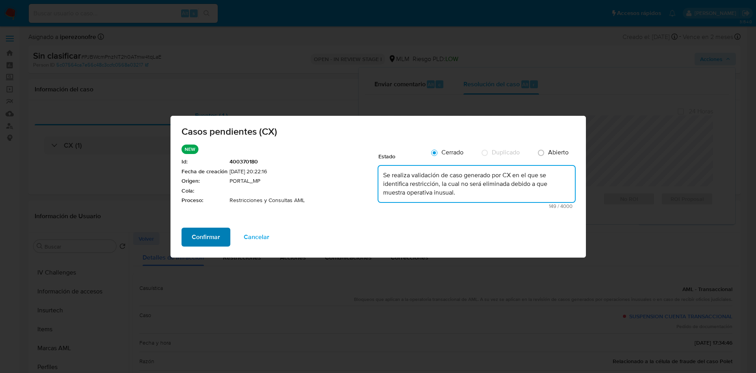
type textarea "Se realiza validación de caso generado por CX en el que se identifica restricci…"
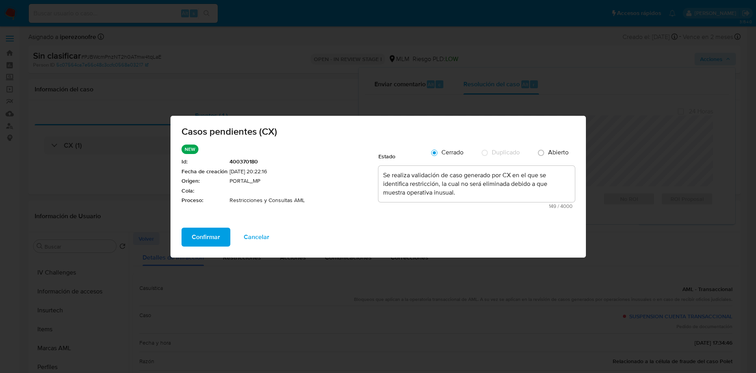
click at [193, 239] on span "Confirmar" at bounding box center [206, 236] width 28 height 17
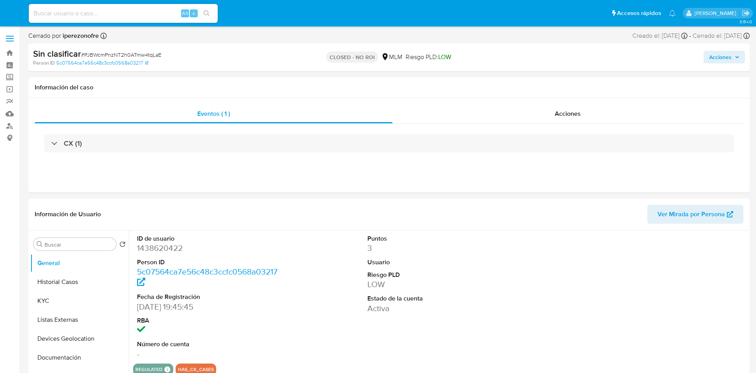
select select "10"
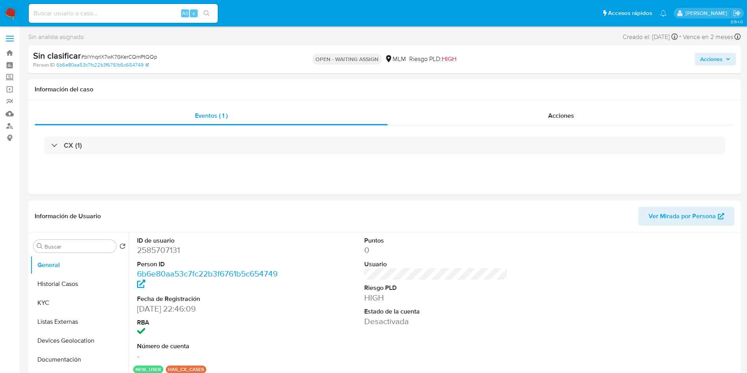
select select "10"
click at [66, 283] on button "Historial Casos" at bounding box center [76, 283] width 92 height 19
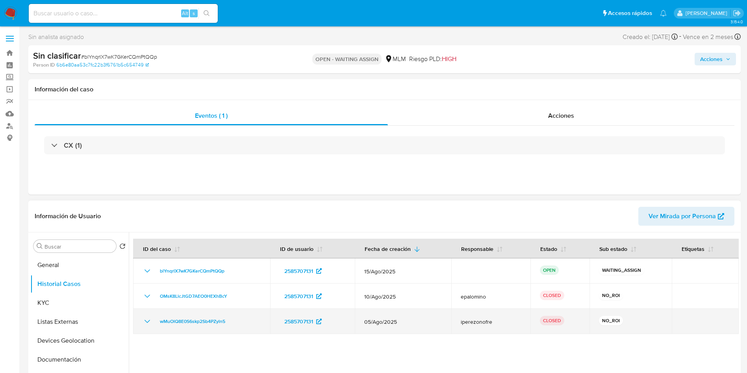
click at [143, 320] on icon "Mostrar/Ocultar" at bounding box center [147, 321] width 9 height 9
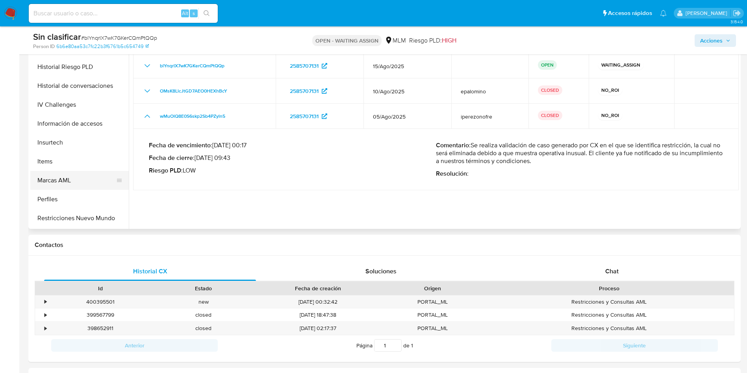
scroll to position [333, 0]
click at [104, 180] on button "Restricciones Nuevo Mundo" at bounding box center [76, 180] width 92 height 19
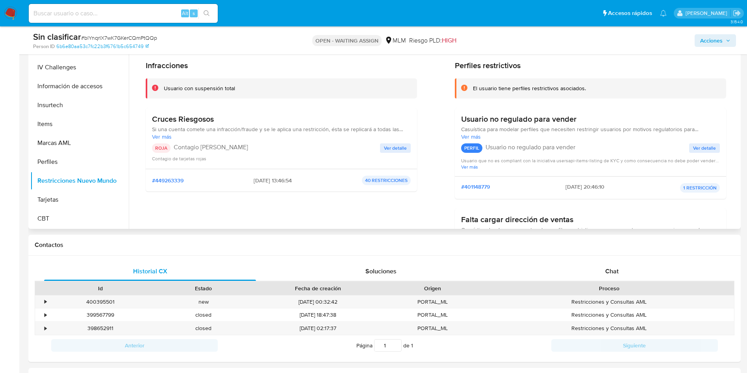
click at [394, 147] on span "Ver detalle" at bounding box center [395, 148] width 23 height 8
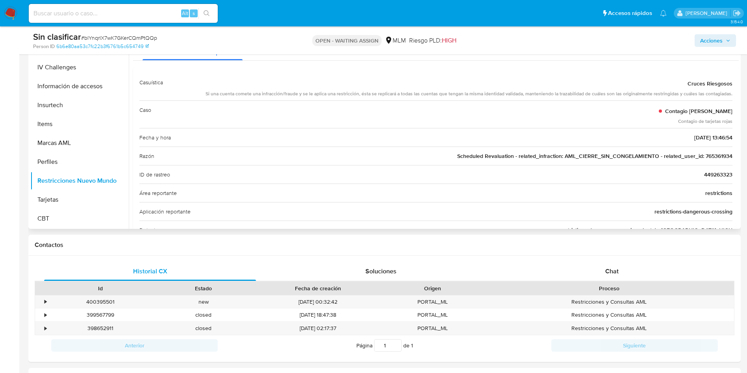
click at [714, 156] on span "Scheduled Revaluation - related_infraction: AML_CIERRE_SIN_CONGELAMIENTO - rela…" at bounding box center [594, 156] width 275 height 8
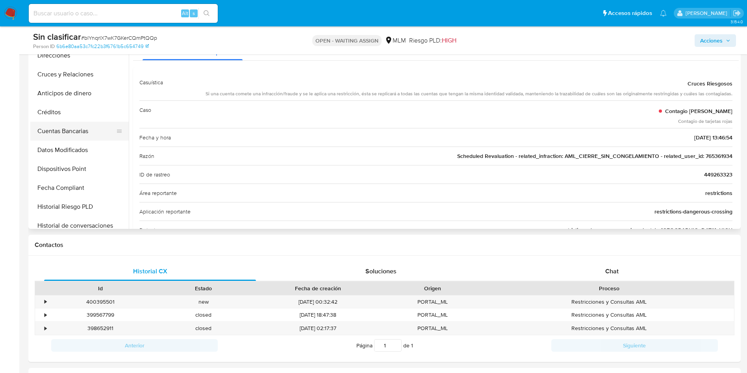
scroll to position [0, 0]
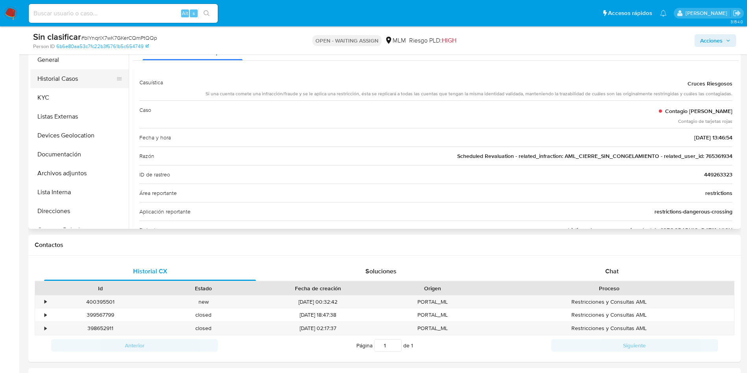
click at [78, 76] on button "Historial Casos" at bounding box center [76, 78] width 92 height 19
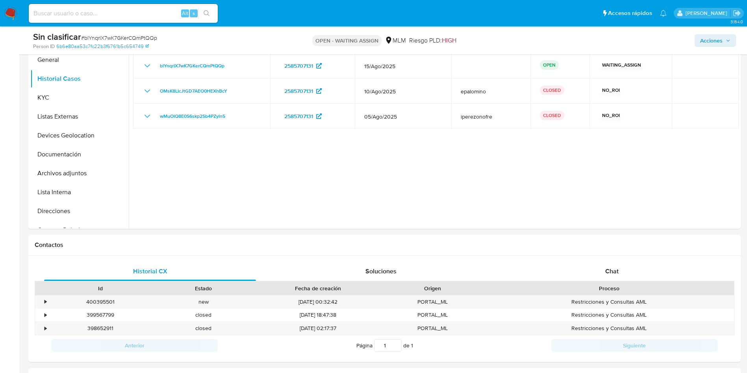
click at [727, 40] on icon "button" at bounding box center [727, 40] width 3 height 2
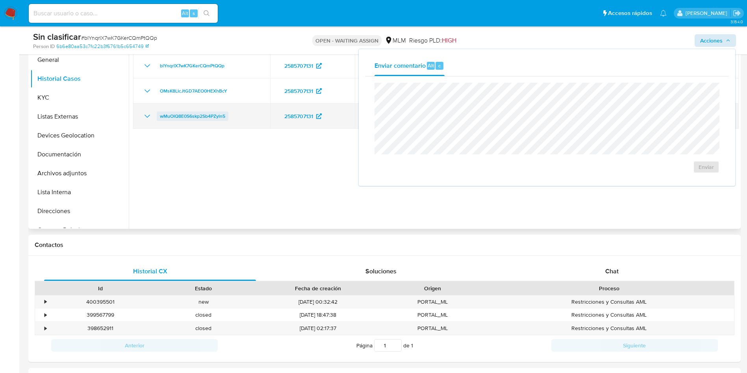
drag, startPoint x: 199, startPoint y: 195, endPoint x: 183, endPoint y: 115, distance: 81.5
click at [199, 195] on div at bounding box center [434, 128] width 610 height 202
click at [218, 187] on div at bounding box center [434, 128] width 610 height 202
click at [322, 177] on div at bounding box center [434, 128] width 610 height 202
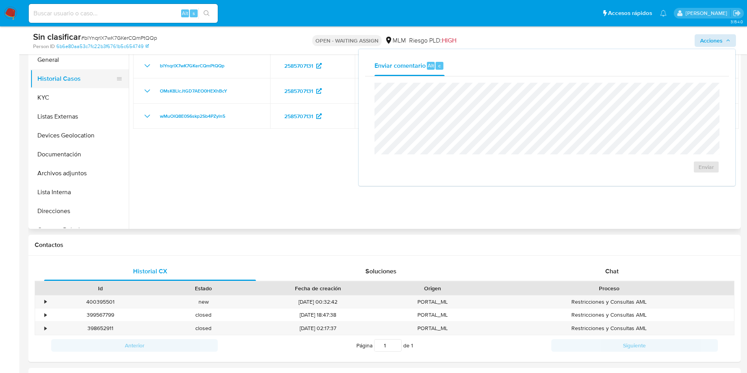
click at [76, 84] on button "Historial Casos" at bounding box center [76, 78] width 92 height 19
click at [71, 99] on button "KYC" at bounding box center [76, 97] width 92 height 19
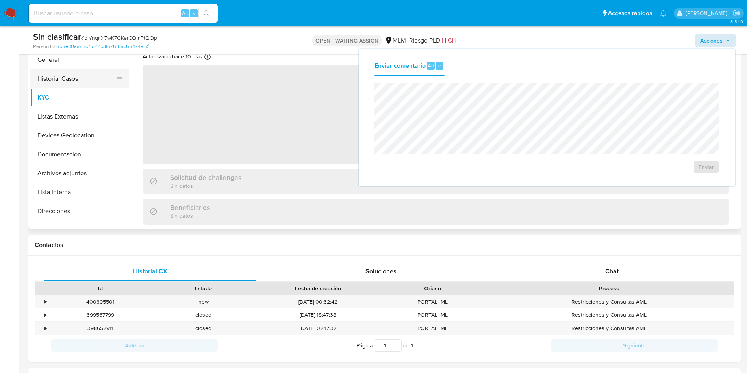
click at [72, 80] on button "Historial Casos" at bounding box center [76, 78] width 92 height 19
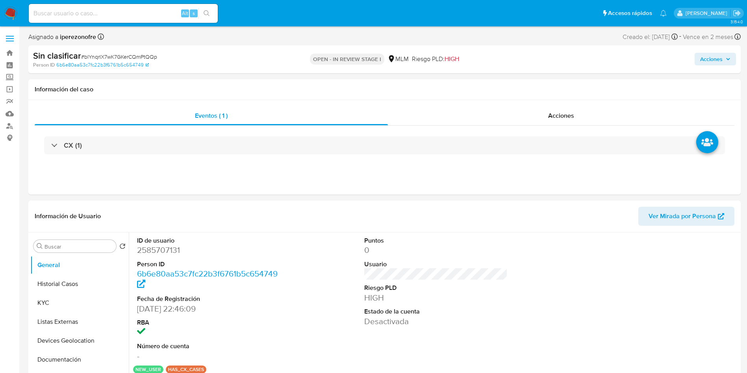
select select "10"
click at [728, 59] on icon "button" at bounding box center [728, 59] width 5 height 5
click at [727, 61] on icon "button" at bounding box center [728, 59] width 5 height 5
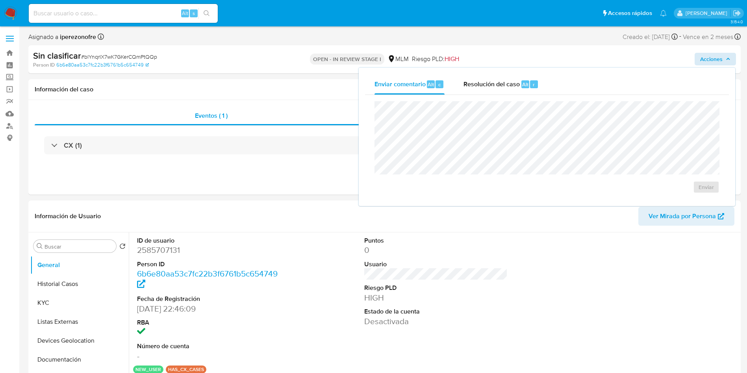
drag, startPoint x: 485, startPoint y: 82, endPoint x: 474, endPoint y: 98, distance: 19.0
click at [484, 82] on span "Resolución del caso" at bounding box center [491, 84] width 56 height 9
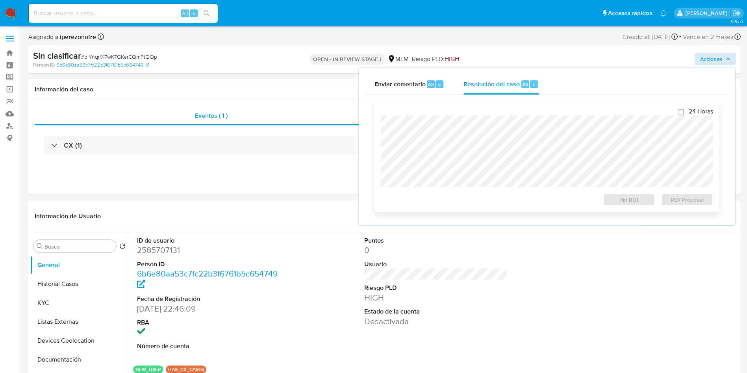
click at [474, 110] on div "24 Horas No ROI ROI Proposal" at bounding box center [547, 156] width 332 height 98
click at [82, 274] on button "Historial Casos" at bounding box center [76, 283] width 92 height 19
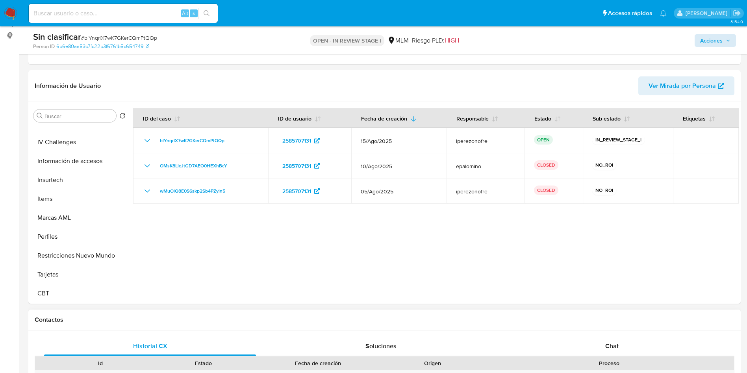
scroll to position [118, 0]
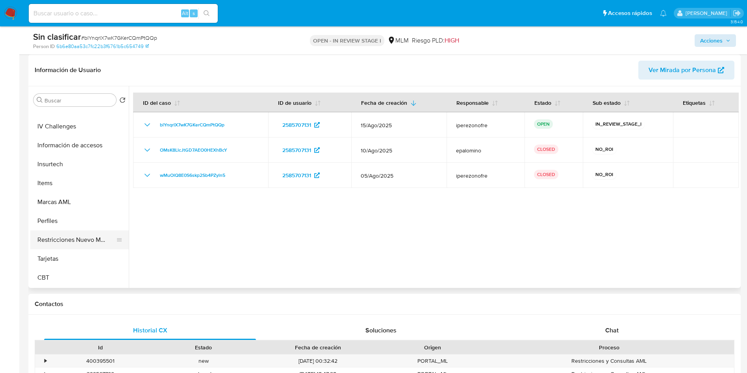
click at [98, 235] on button "Restricciones Nuevo Mundo" at bounding box center [76, 239] width 92 height 19
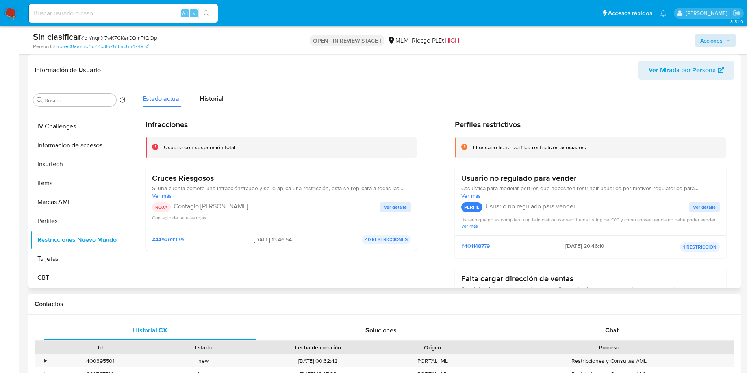
click at [398, 207] on span "Ver detalle" at bounding box center [395, 207] width 23 height 8
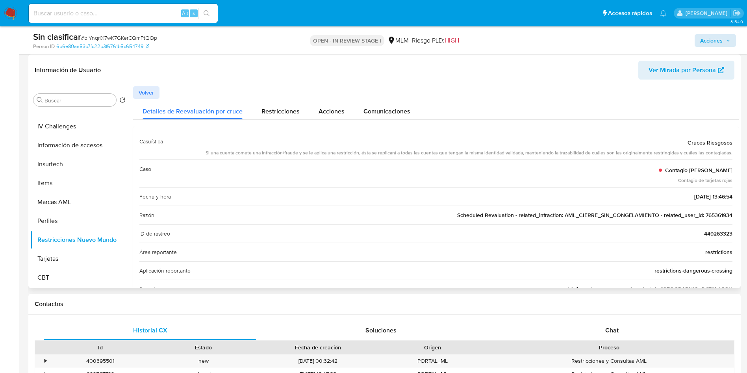
click at [715, 214] on span "Scheduled Revaluation - related_infraction: AML_CIERRE_SIN_CONGELAMIENTO - rela…" at bounding box center [594, 215] width 275 height 8
click at [723, 38] on span "Acciones" at bounding box center [715, 40] width 30 height 11
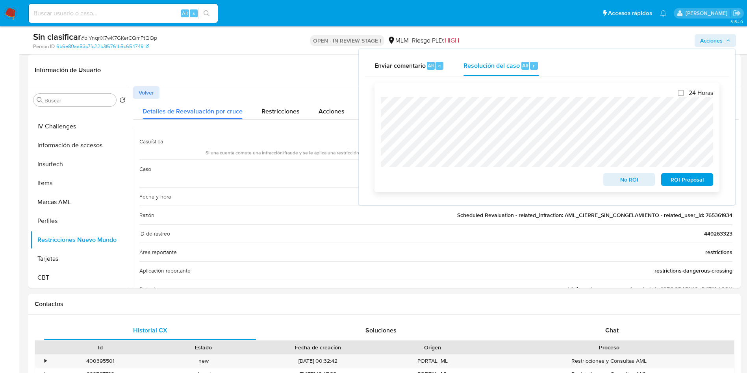
click at [377, 99] on div "24 Horas No ROI ROI Proposal" at bounding box center [546, 137] width 345 height 109
click at [613, 179] on span "No ROI" at bounding box center [629, 179] width 41 height 11
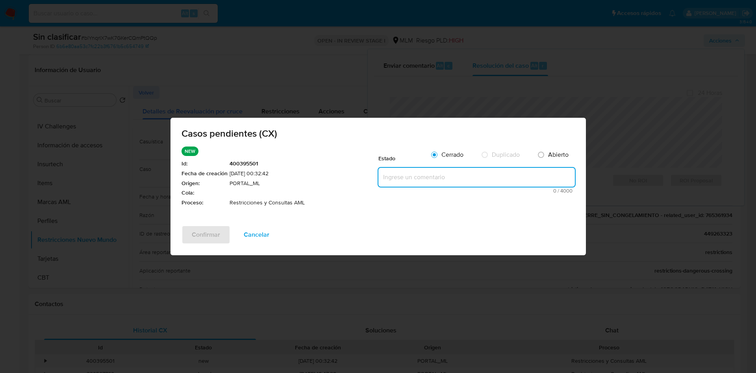
click at [425, 178] on textarea at bounding box center [476, 177] width 196 height 19
paste textarea "Se realiza validación de caso generado por CX en el que se identifica restricci…"
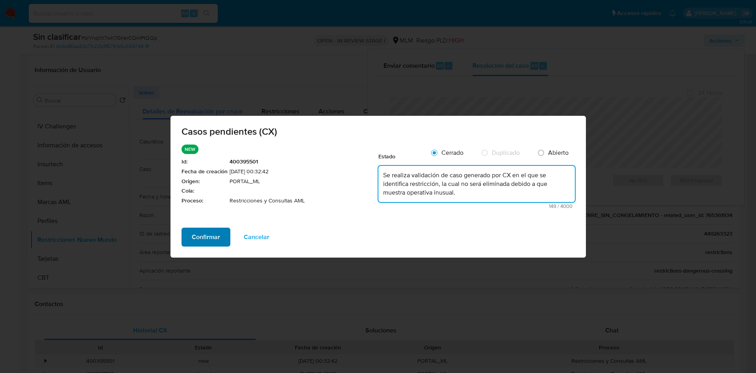
type textarea "Se realiza validación de caso generado por CX en el que se identifica restricci…"
click at [202, 236] on span "Confirmar" at bounding box center [206, 236] width 28 height 17
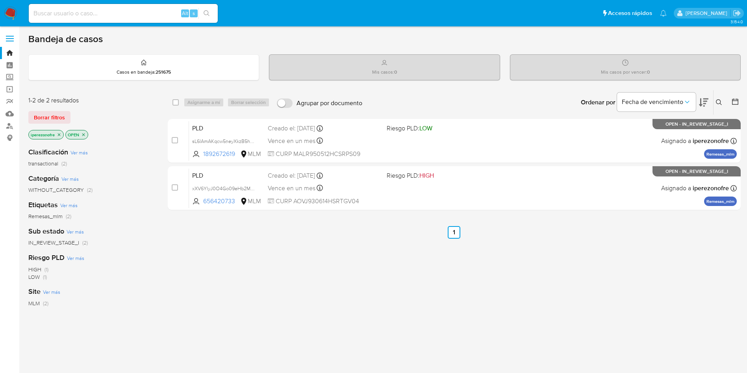
click at [719, 98] on button at bounding box center [719, 102] width 13 height 9
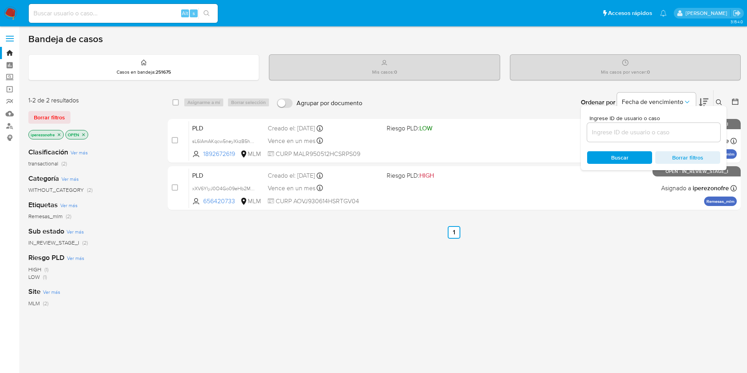
click at [682, 130] on input at bounding box center [653, 132] width 133 height 10
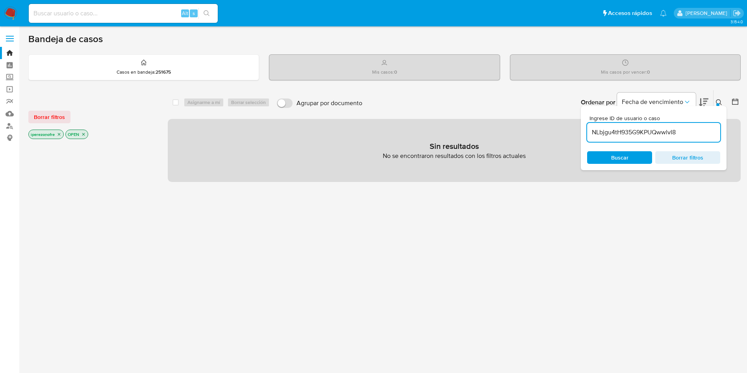
click at [86, 134] on icon "close-filter" at bounding box center [83, 134] width 5 height 5
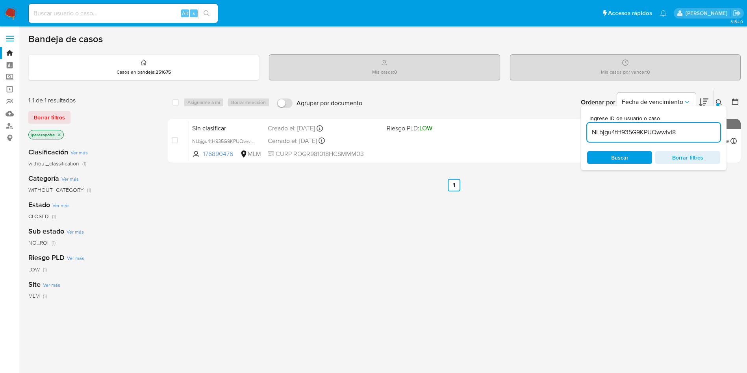
click at [59, 135] on icon "close-filter" at bounding box center [59, 134] width 3 height 3
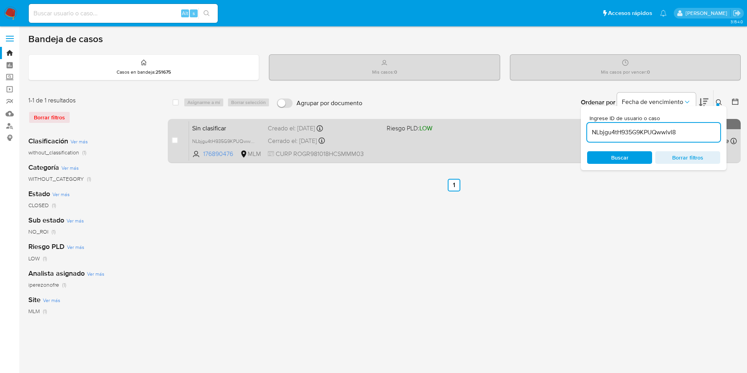
drag, startPoint x: 684, startPoint y: 133, endPoint x: 548, endPoint y: 120, distance: 136.4
click at [548, 120] on div "select-all-cases-checkbox Asignarme a mí Borrar selección Agrupar por documento…" at bounding box center [454, 128] width 573 height 76
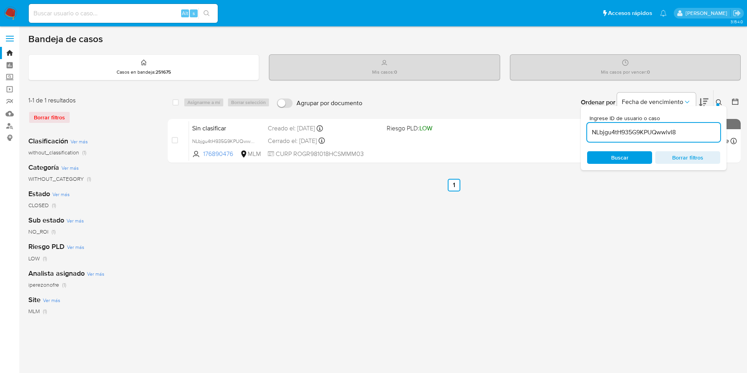
paste input "PJBWcmPnzNT2h0ATmw4tqLaE"
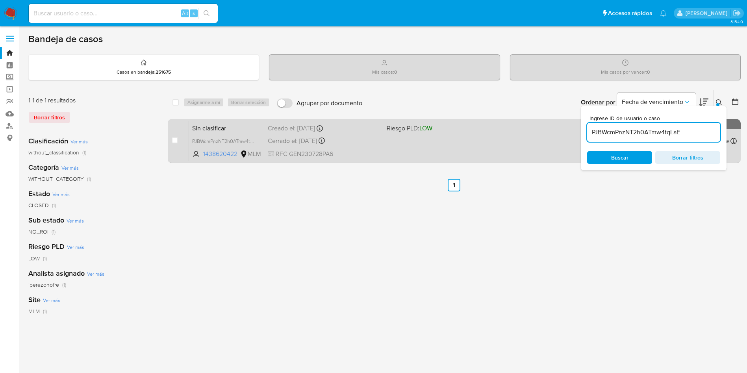
drag, startPoint x: 561, startPoint y: 129, endPoint x: 530, endPoint y: 126, distance: 30.8
click at [530, 126] on div "select-all-cases-checkbox Asignarme a mí Borrar selección Agrupar por documento…" at bounding box center [454, 128] width 573 height 76
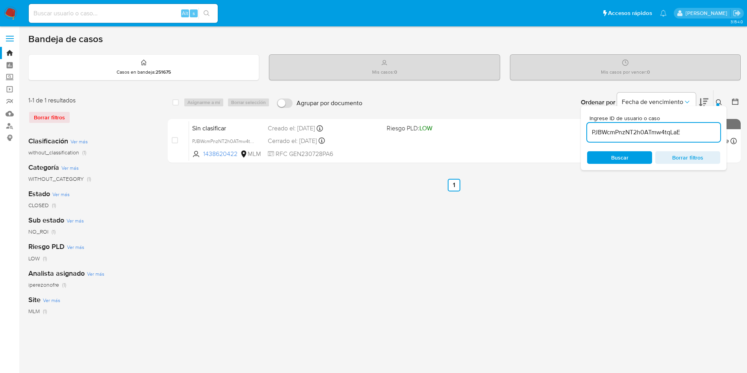
paste input "blYnqrlX7wK7GKerCQmPtQQp"
type input "blYnqrlX7wK7GKerCQmPtQQp"
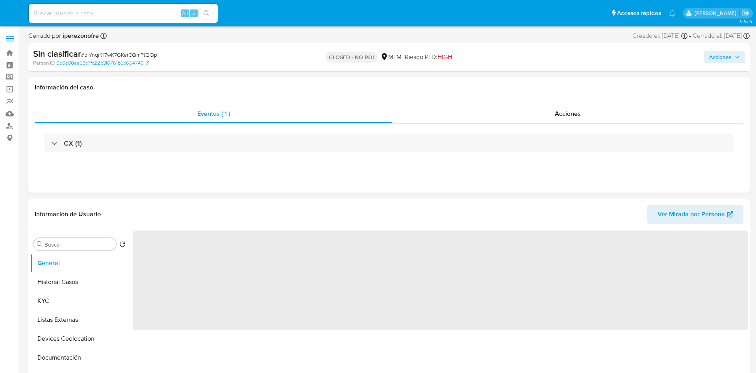
select select "10"
